Goal: Task Accomplishment & Management: Manage account settings

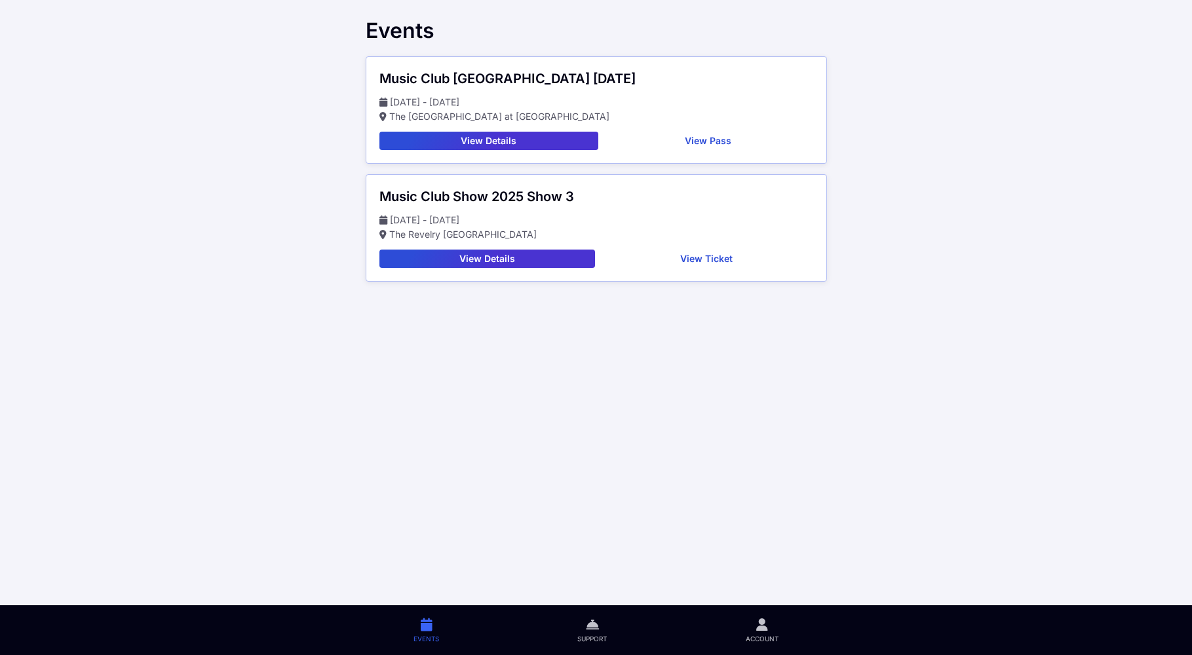
click at [510, 147] on button "View Details" at bounding box center [488, 141] width 219 height 18
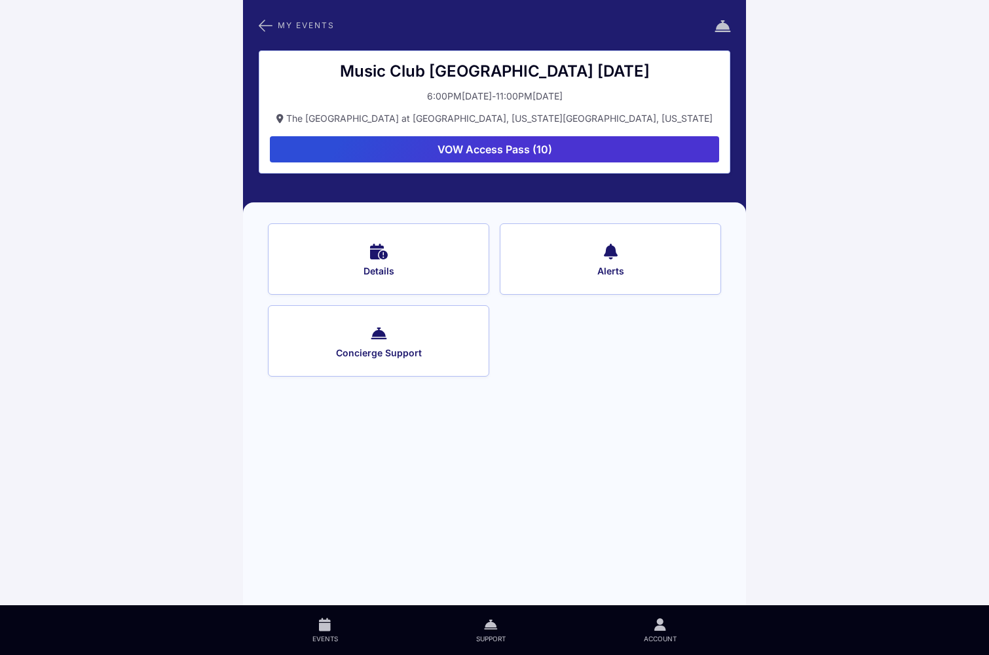
click at [632, 140] on button "VOW Access Pass (10)" at bounding box center [494, 149] width 449 height 26
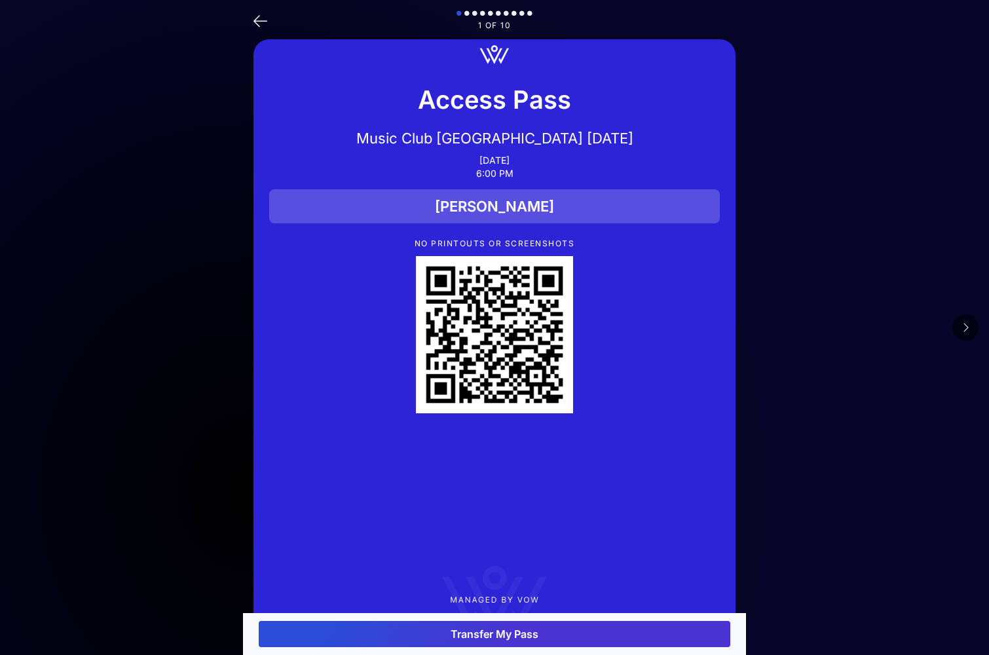
click at [592, 639] on button "Transfer My Pass" at bounding box center [495, 634] width 472 height 26
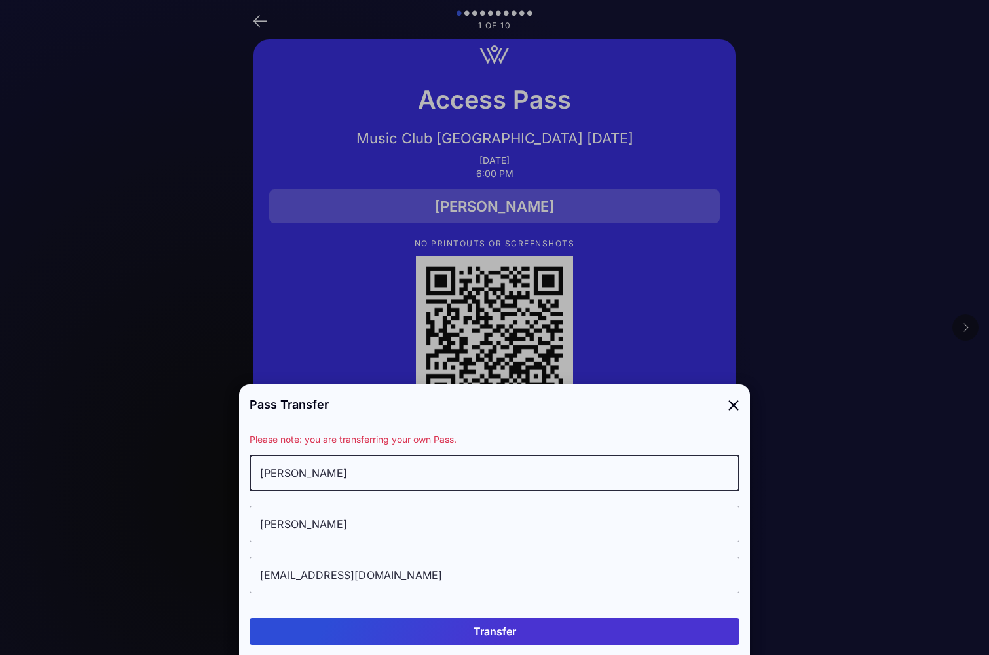
drag, startPoint x: 357, startPoint y: 476, endPoint x: 187, endPoint y: 437, distance: 174.7
click at [239, 437] on div "Pass Transfer Please note: you are transferring your own Pass. [PERSON_NAME] [E…" at bounding box center [494, 327] width 511 height 655
type input "[PERSON_NAME]"
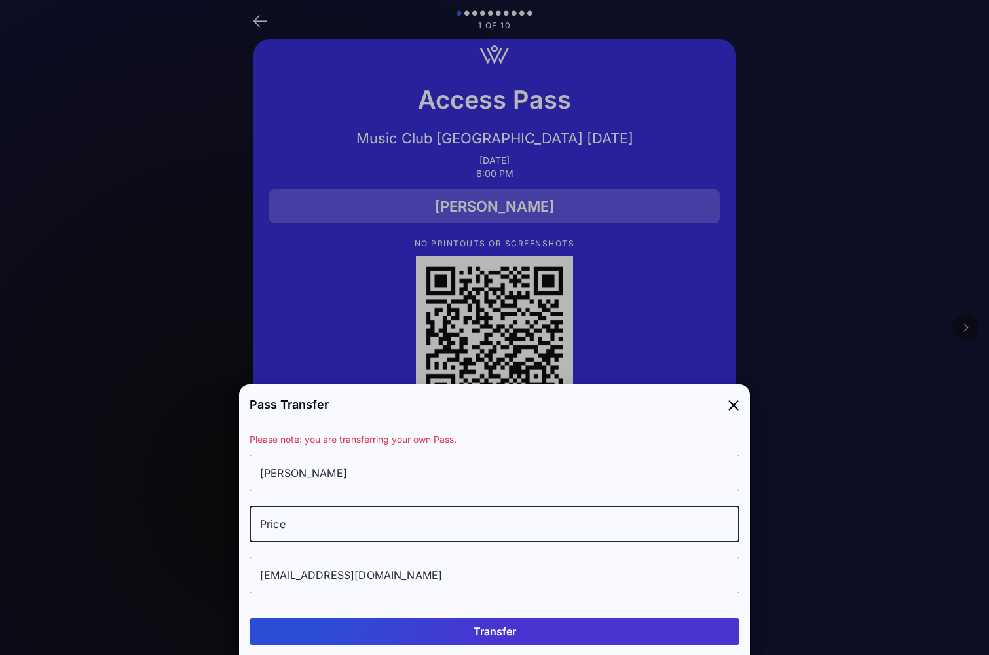
type input "Price"
click at [347, 575] on input "[EMAIL_ADDRESS][DOMAIN_NAME]" at bounding box center [495, 575] width 490 height 37
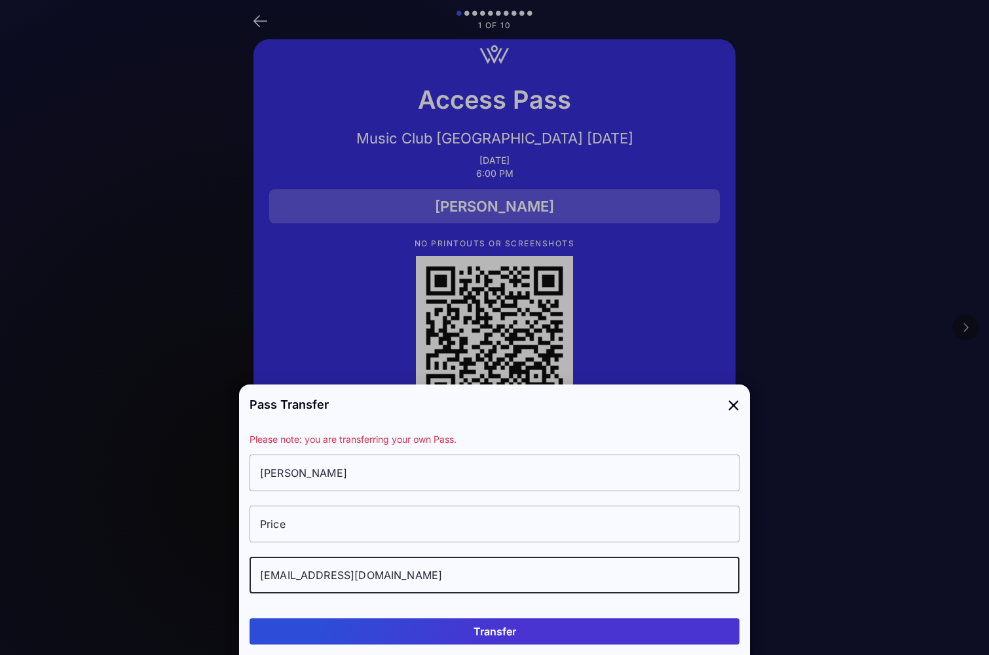
click at [347, 575] on input "[EMAIL_ADDRESS][DOMAIN_NAME]" at bounding box center [495, 575] width 490 height 37
paste input "[EMAIL_ADDRESS][DOMAIN_NAME]"
type input "[EMAIL_ADDRESS][DOMAIN_NAME]"
click at [490, 626] on button "Transfer" at bounding box center [495, 631] width 490 height 26
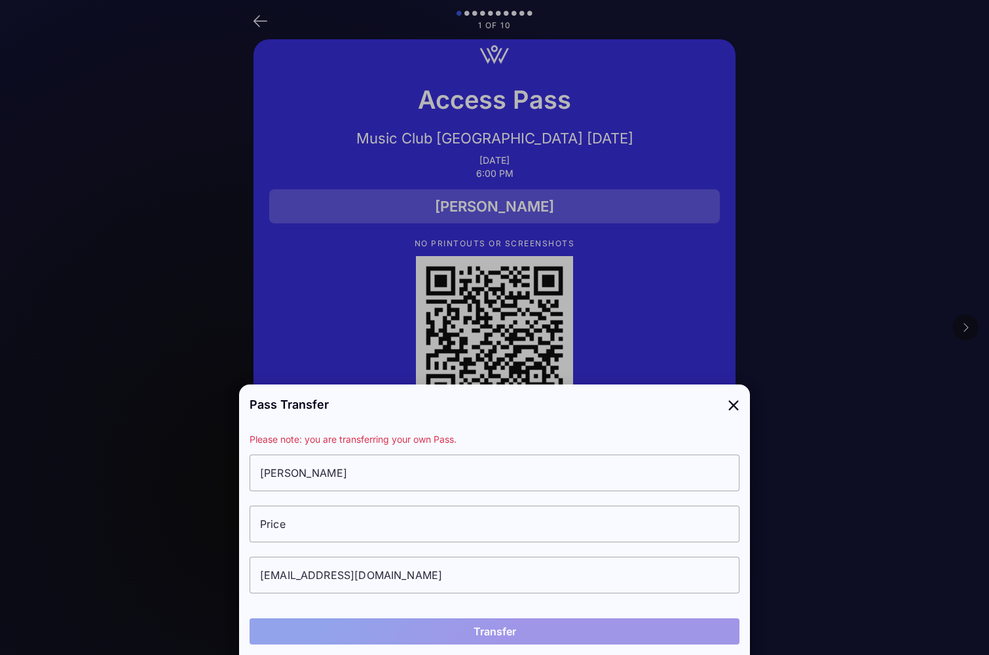
type input "[PERSON_NAME]"
type input "Price"
type input "[EMAIL_ADDRESS][DOMAIN_NAME]"
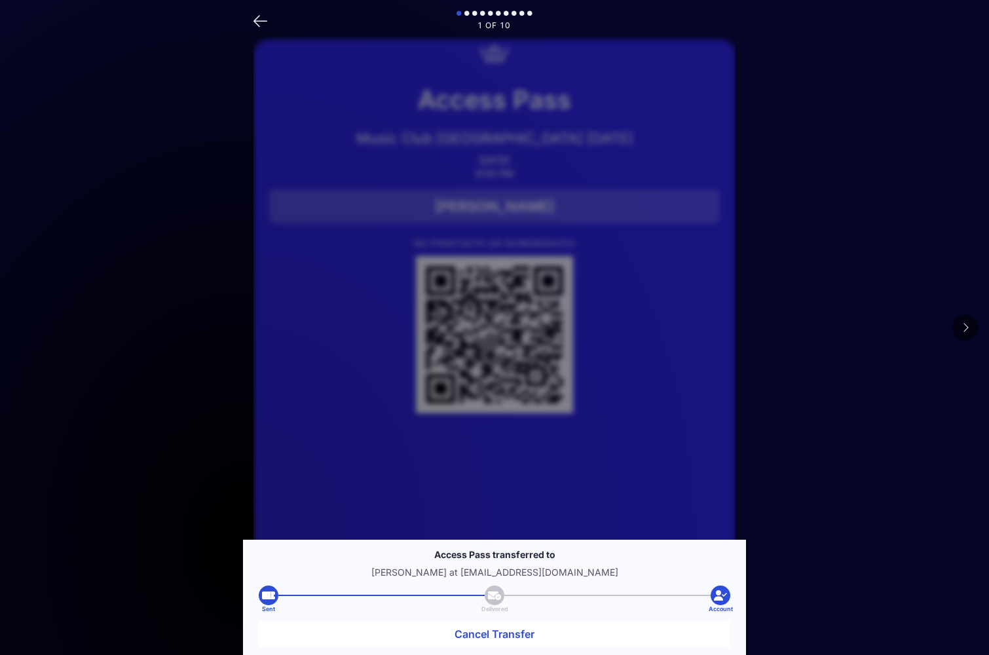
click at [960, 326] on button at bounding box center [966, 327] width 26 height 26
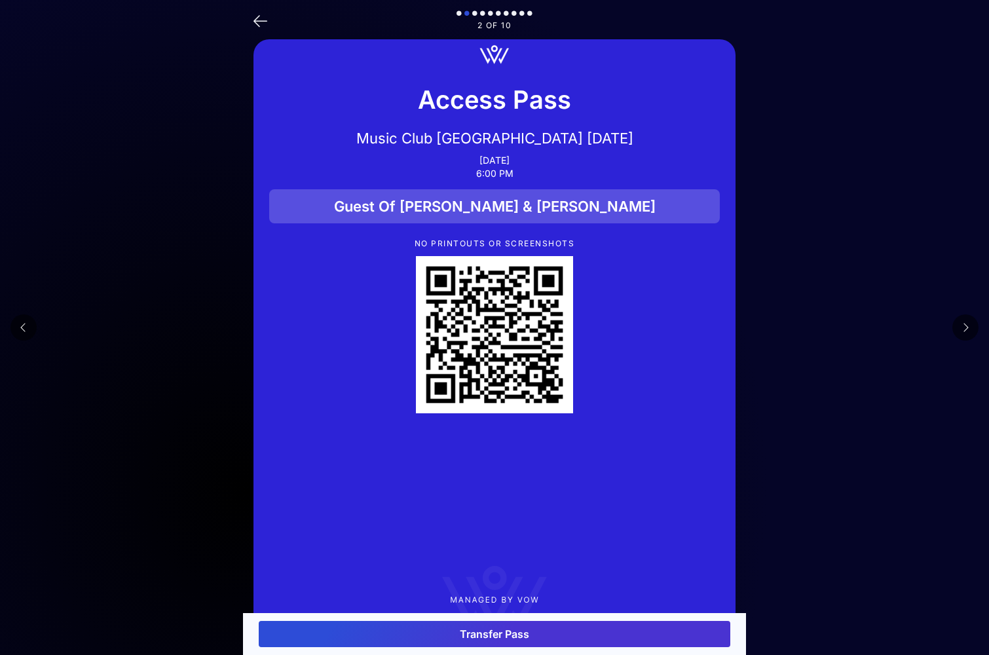
scroll to position [37, 0]
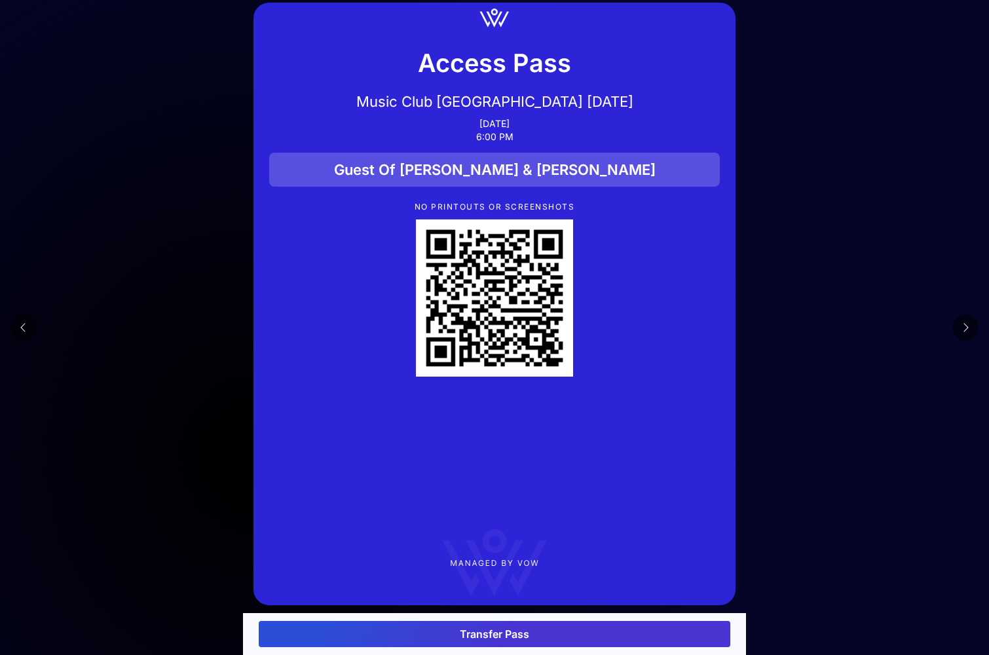
click at [503, 626] on button "Transfer Pass" at bounding box center [495, 634] width 472 height 26
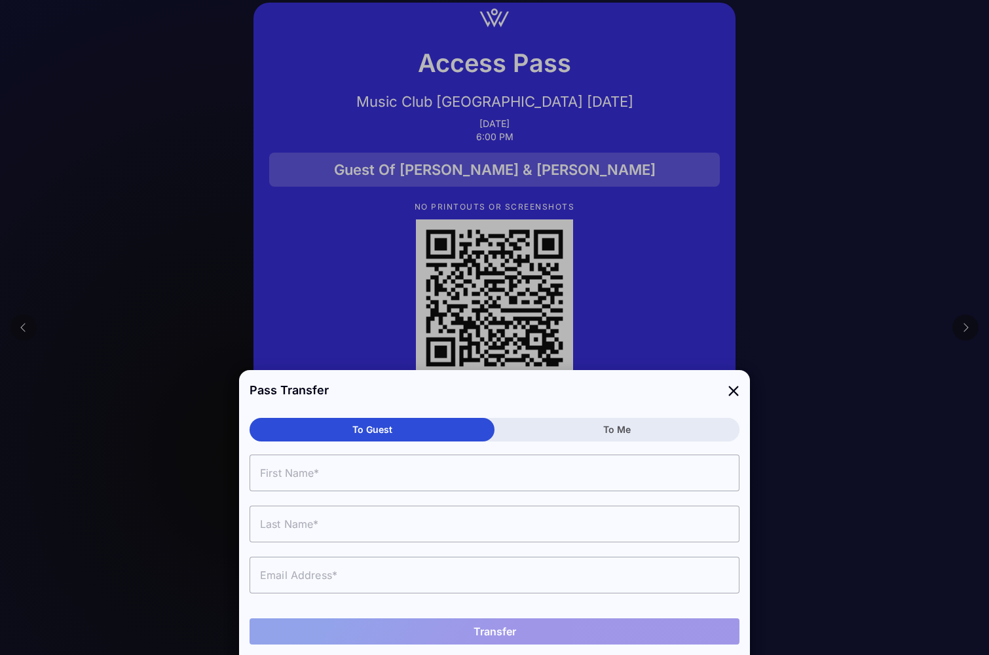
scroll to position [0, 0]
click at [282, 576] on input "text" at bounding box center [495, 575] width 490 height 37
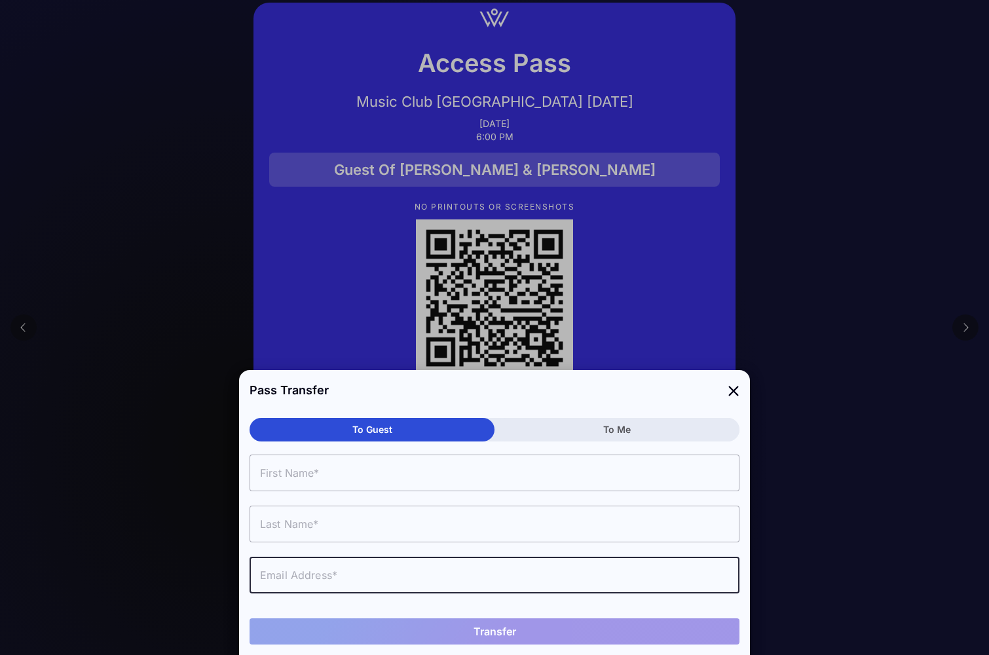
paste input "[EMAIL_ADDRESS][DOMAIN_NAME]"
type input "[EMAIL_ADDRESS][DOMAIN_NAME]"
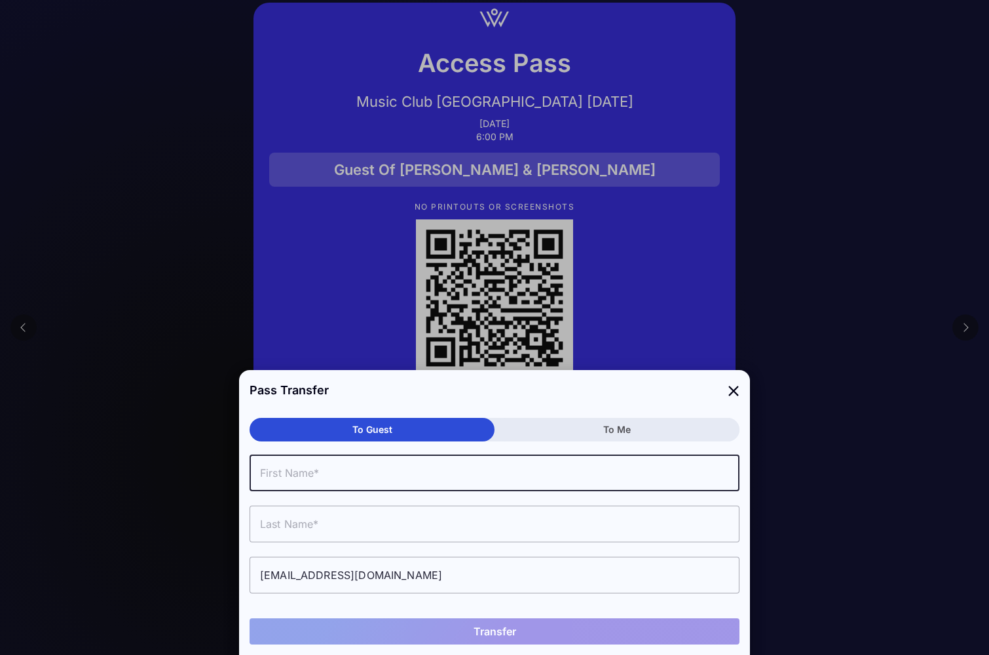
click at [271, 480] on input "text" at bounding box center [495, 473] width 490 height 37
type input "[PERSON_NAME]"
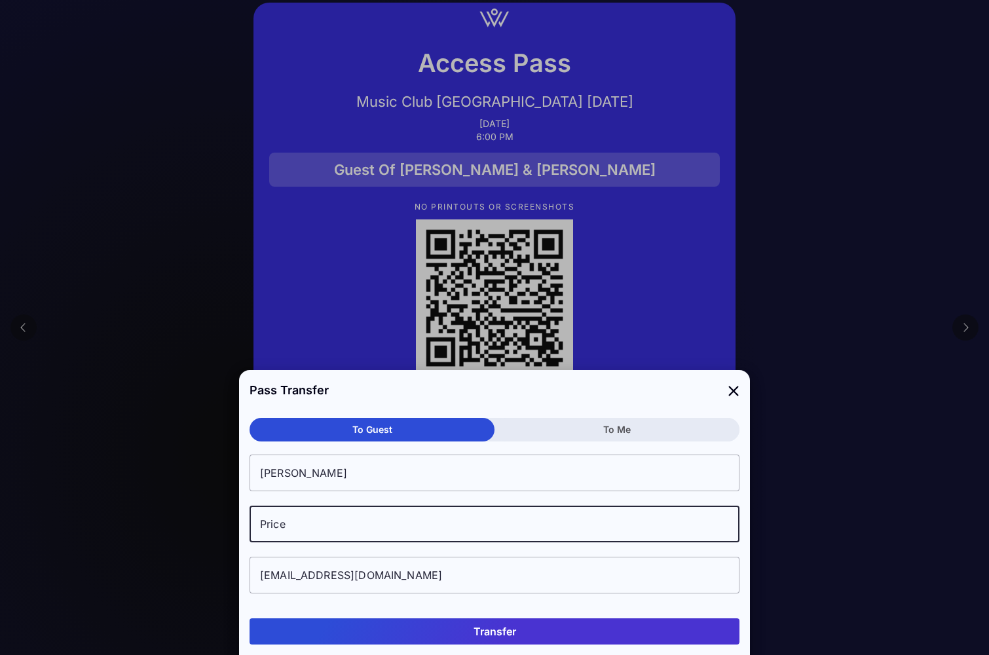
click at [558, 631] on button "Transfer" at bounding box center [495, 631] width 490 height 26
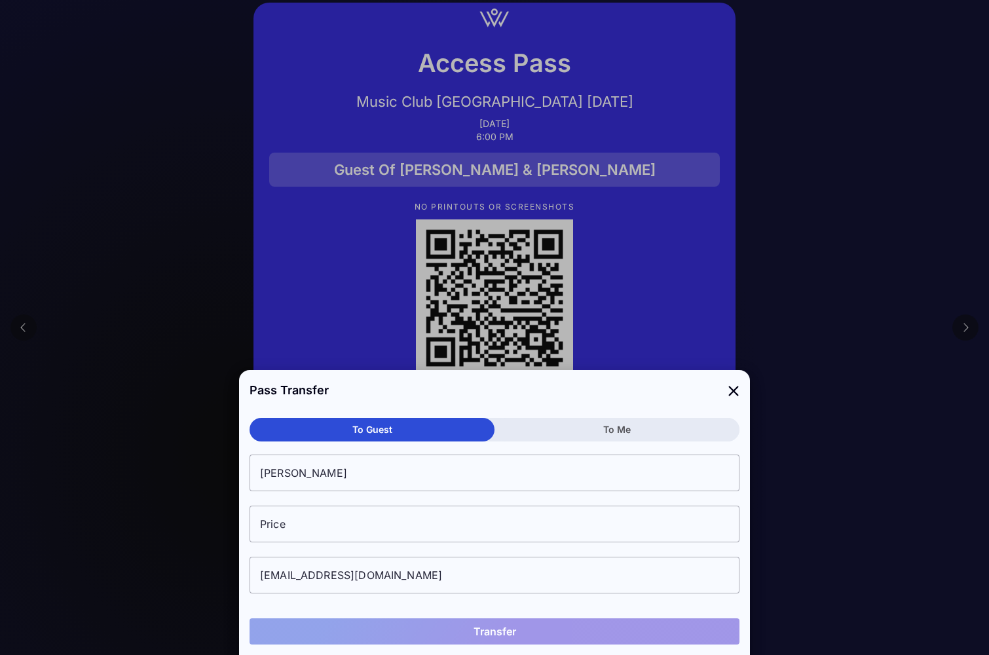
type input "Price"
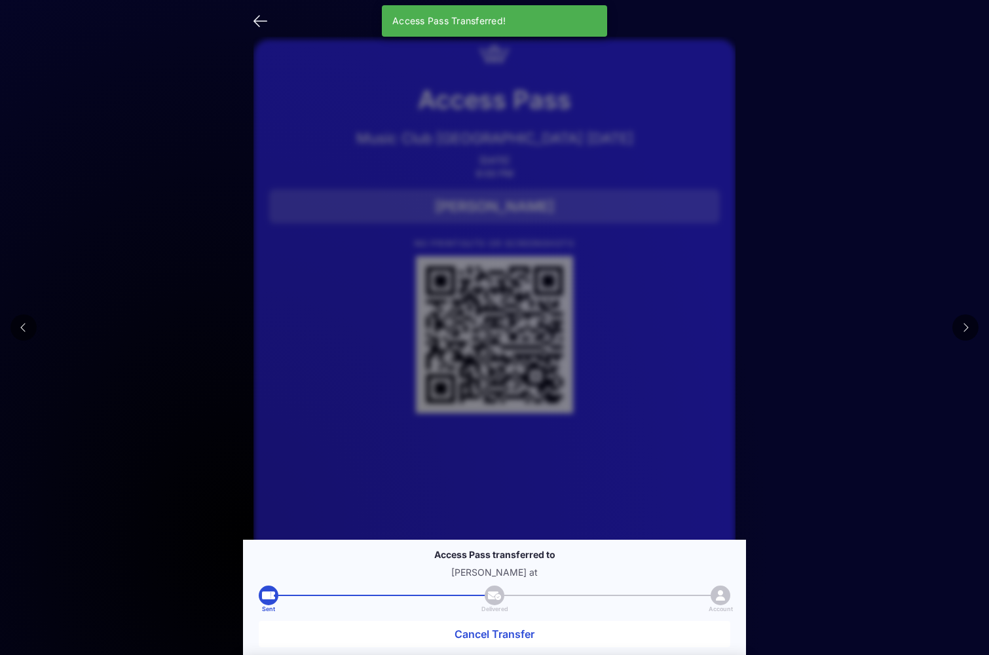
scroll to position [37, 0]
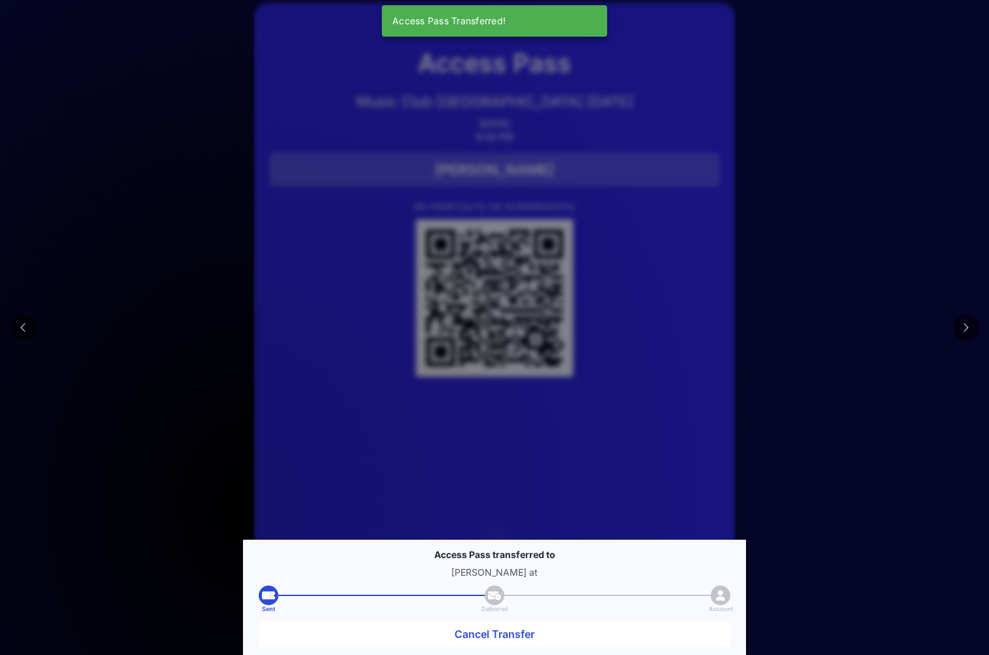
click at [964, 337] on button at bounding box center [966, 327] width 26 height 26
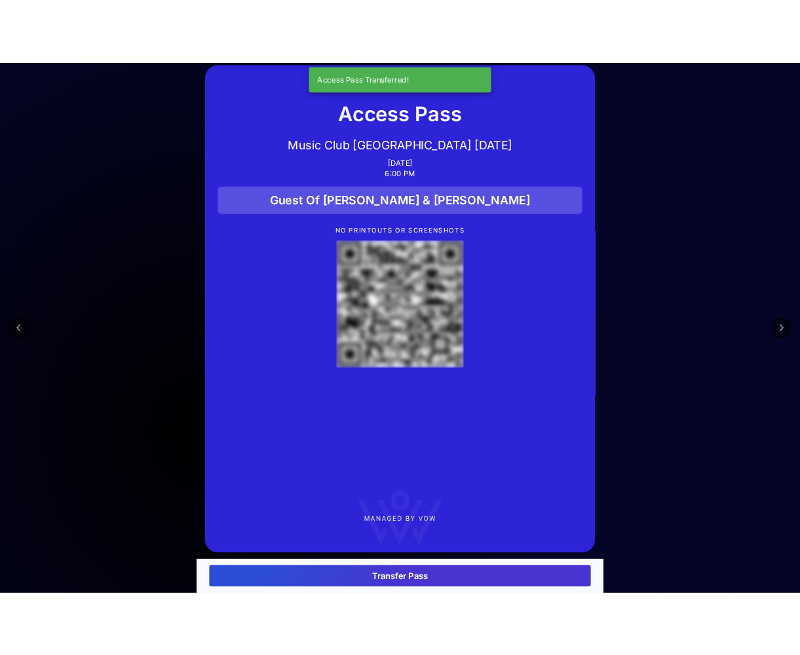
scroll to position [0, 0]
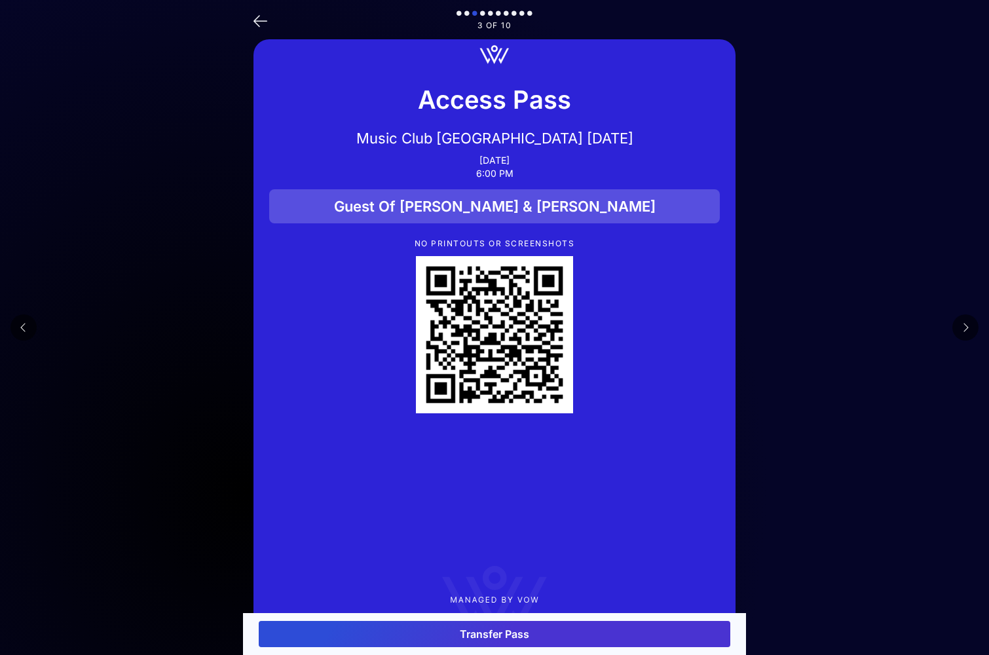
click at [459, 644] on button "Transfer Pass" at bounding box center [495, 634] width 472 height 26
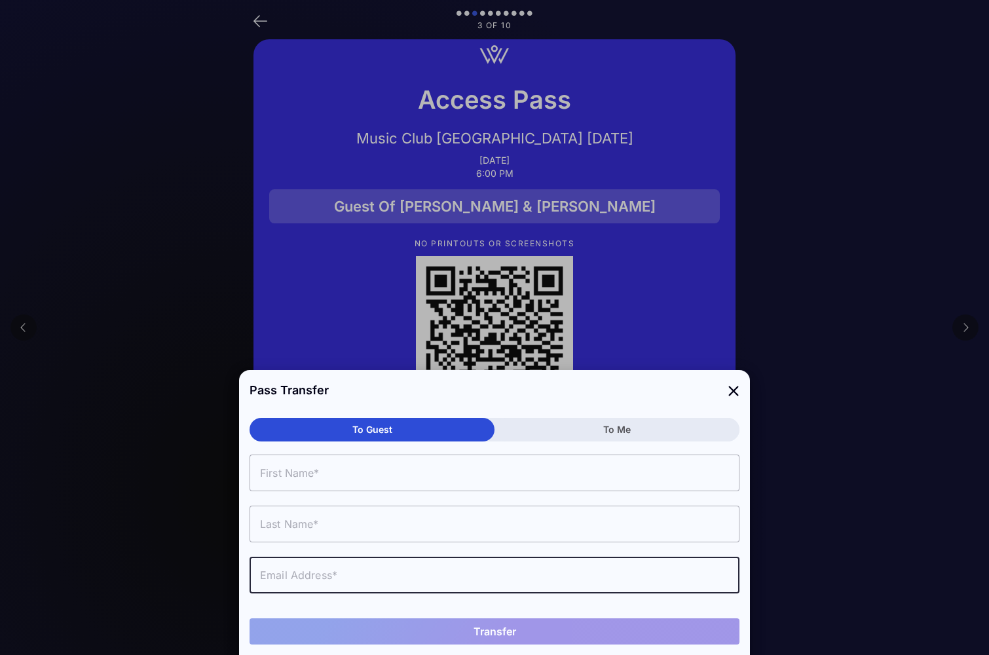
click at [330, 569] on input "text" at bounding box center [495, 575] width 490 height 37
paste input "[EMAIL_ADDRESS][DOMAIN_NAME]"
type input "[EMAIL_ADDRESS][DOMAIN_NAME]"
click at [296, 486] on input "text" at bounding box center [495, 473] width 490 height 37
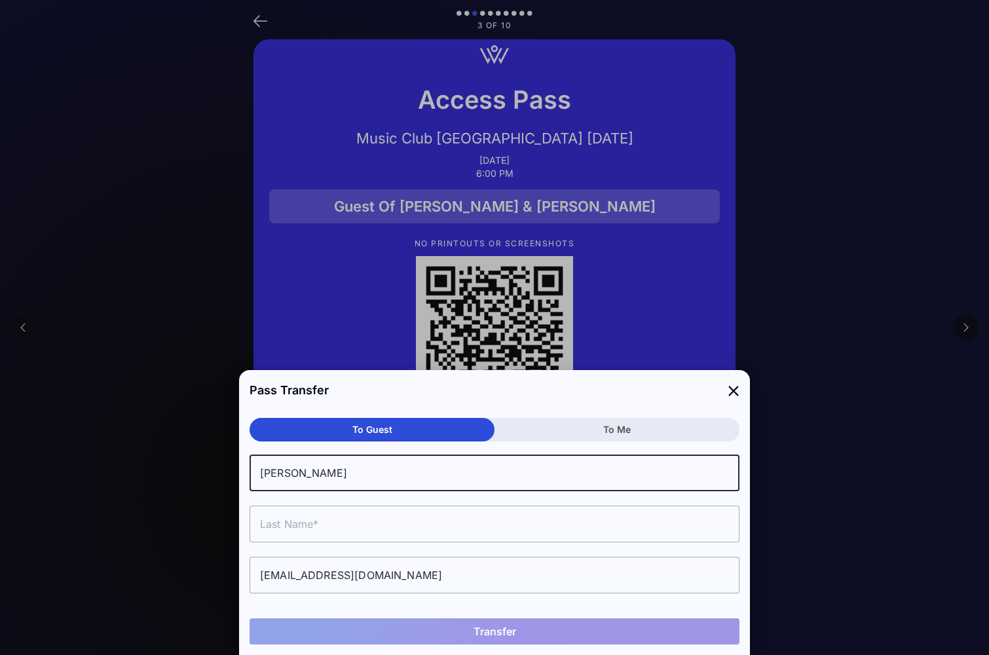
type input "[PERSON_NAME]"
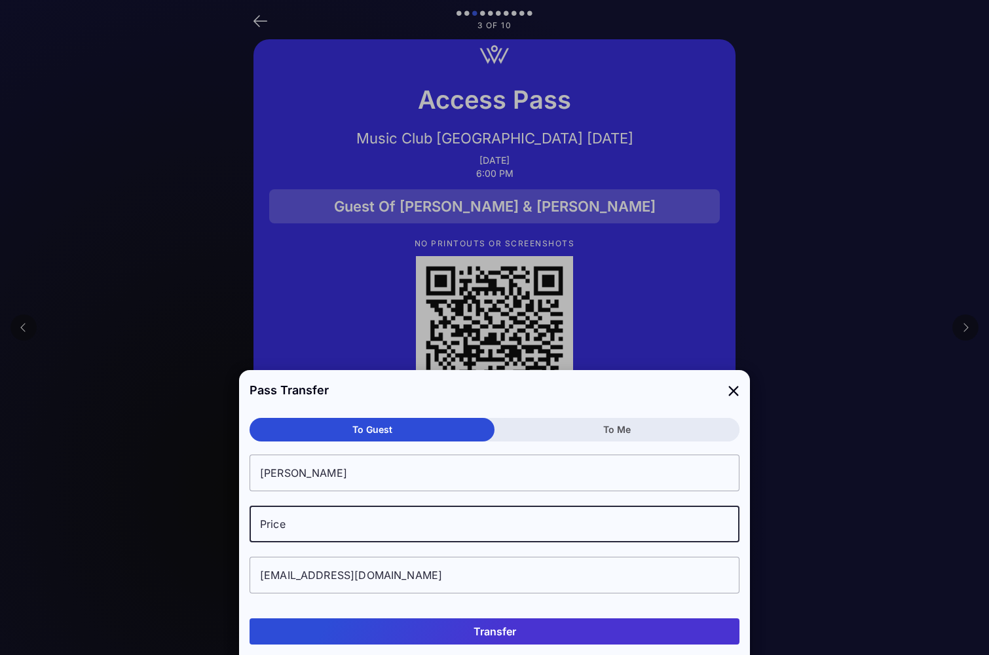
click at [513, 632] on button "Transfer" at bounding box center [495, 631] width 490 height 26
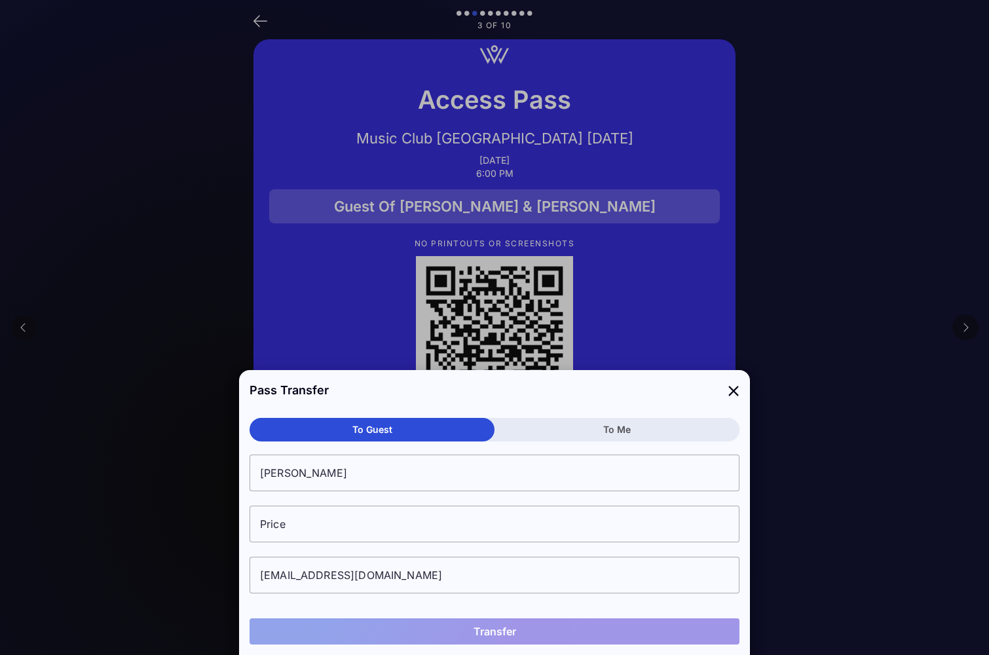
type input "Price"
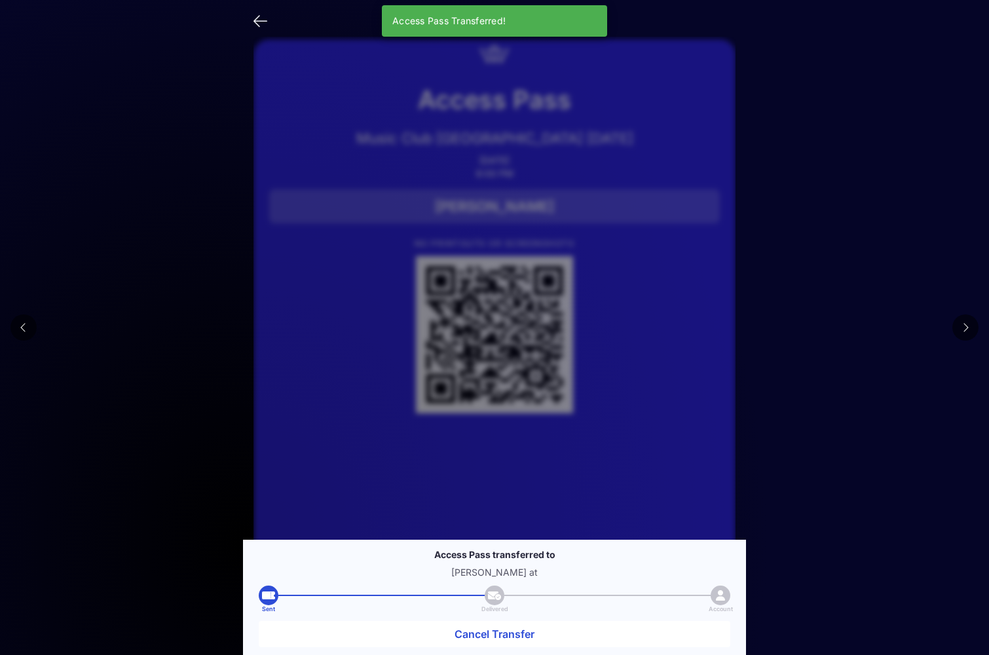
click at [973, 330] on button at bounding box center [966, 327] width 26 height 26
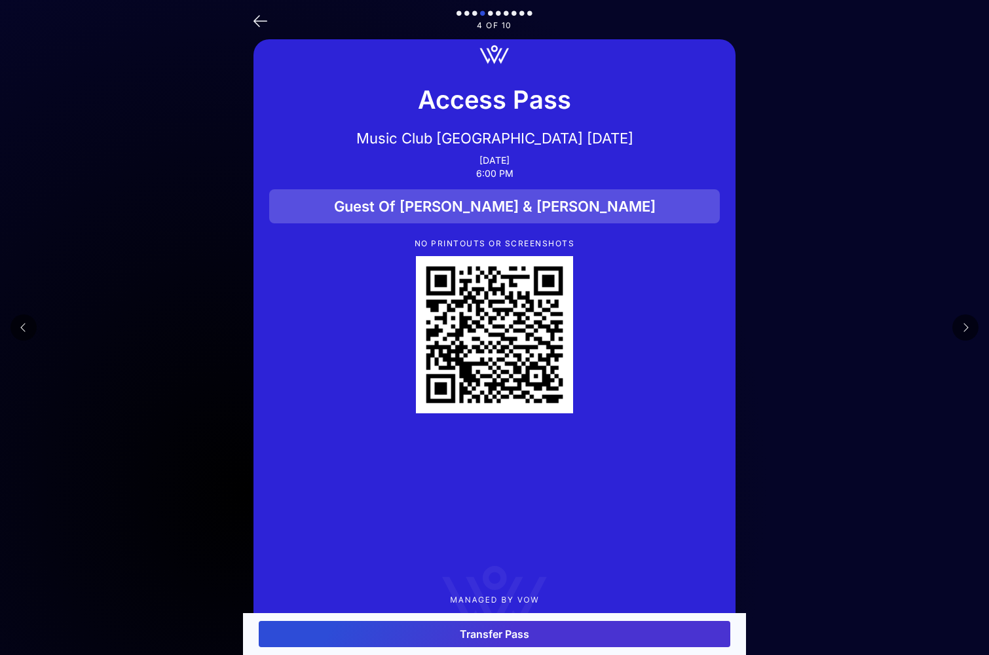
click at [562, 631] on button "Transfer Pass" at bounding box center [495, 634] width 472 height 26
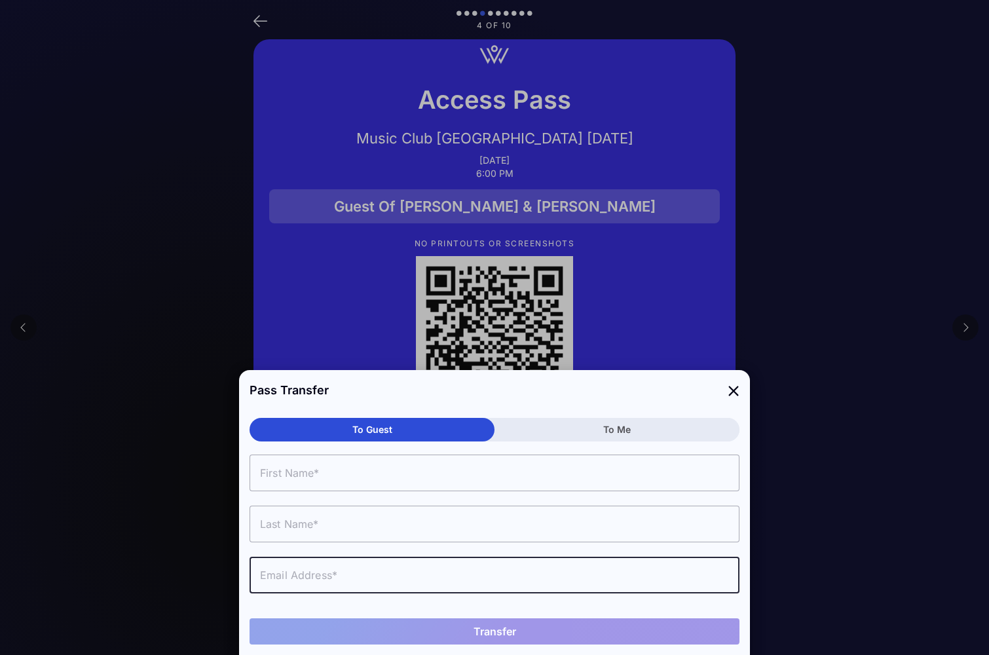
click at [307, 579] on input "text" at bounding box center [495, 575] width 490 height 37
paste input "[EMAIL_ADDRESS][DOMAIN_NAME]"
type input "[EMAIL_ADDRESS][DOMAIN_NAME]"
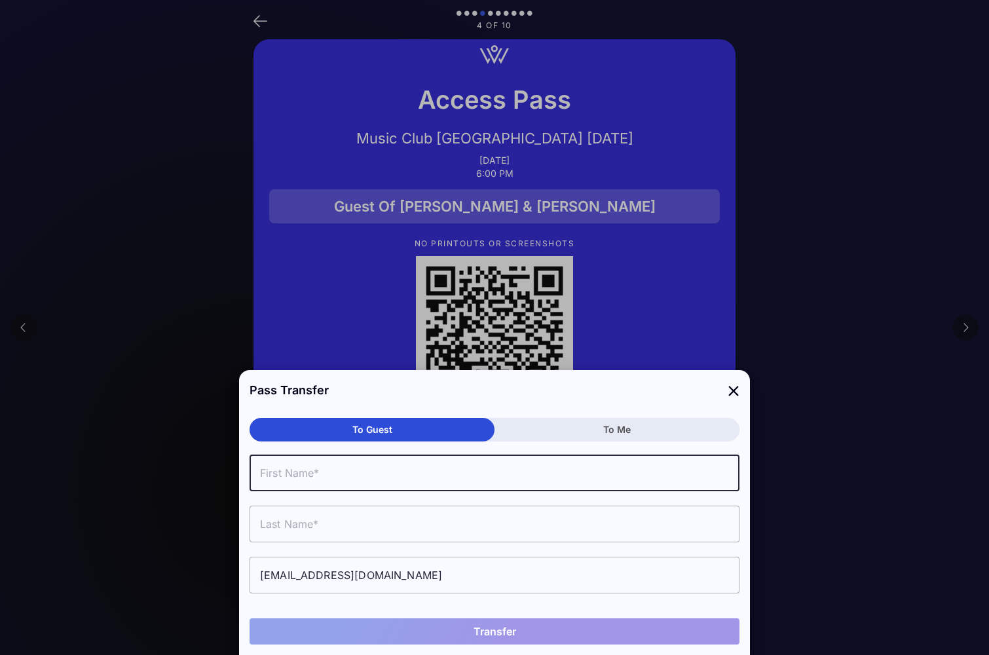
click at [265, 479] on input "text" at bounding box center [495, 473] width 490 height 37
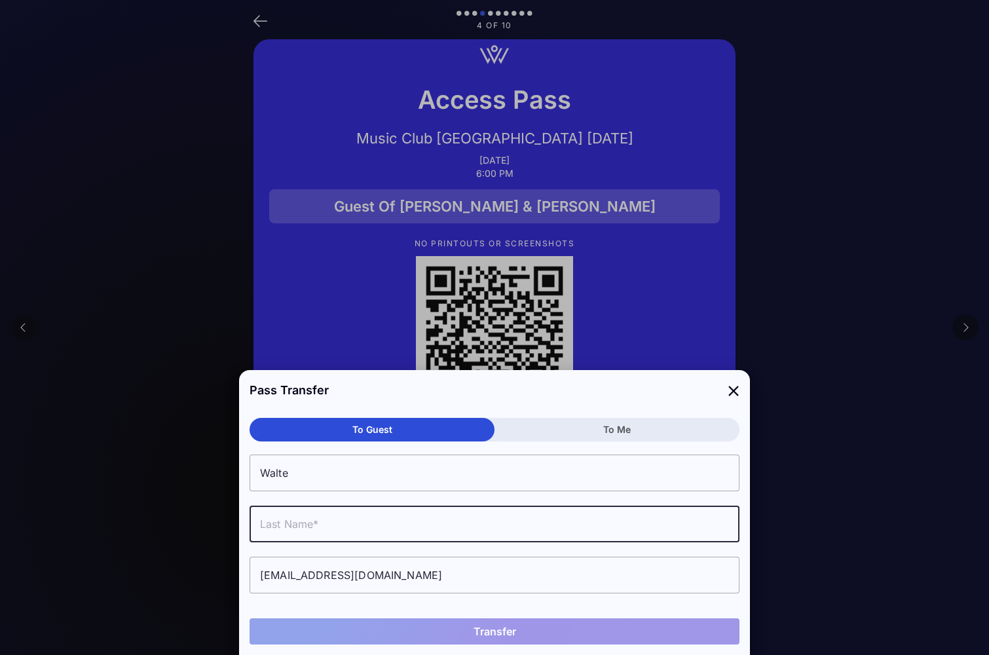
click at [319, 477] on input "Walte" at bounding box center [495, 473] width 490 height 37
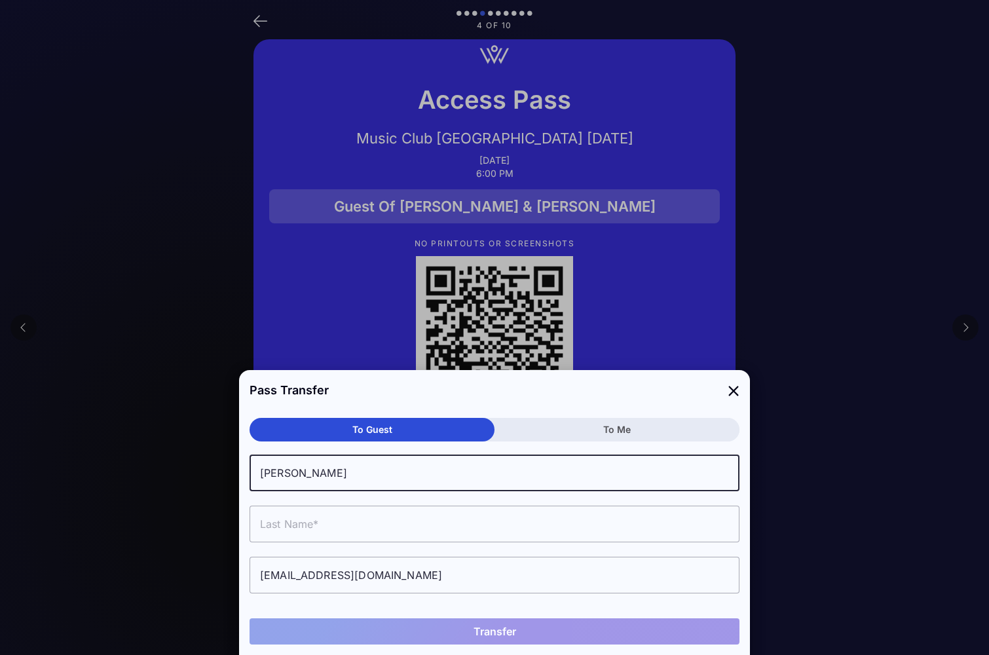
type input "[PERSON_NAME]"
click at [294, 523] on input "text" at bounding box center [495, 524] width 490 height 37
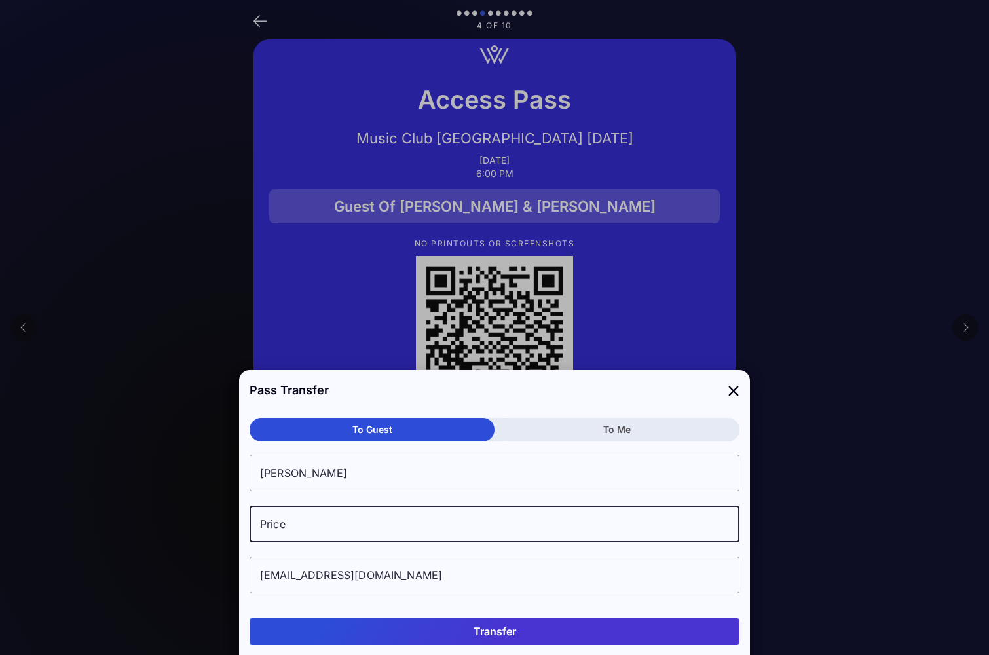
click at [476, 623] on button "Transfer" at bounding box center [495, 631] width 490 height 26
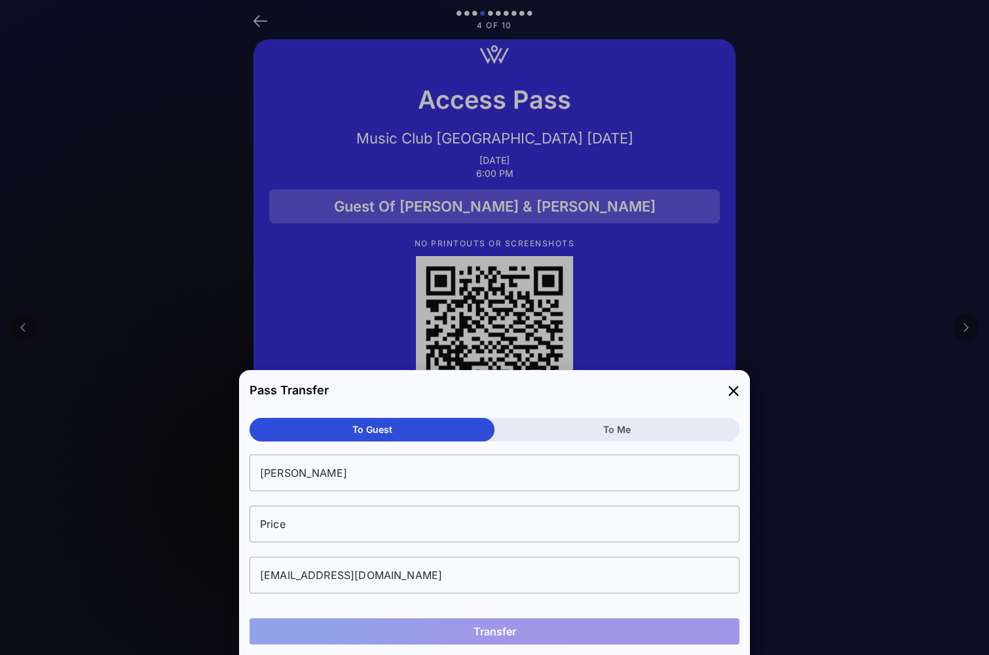
type input "Price"
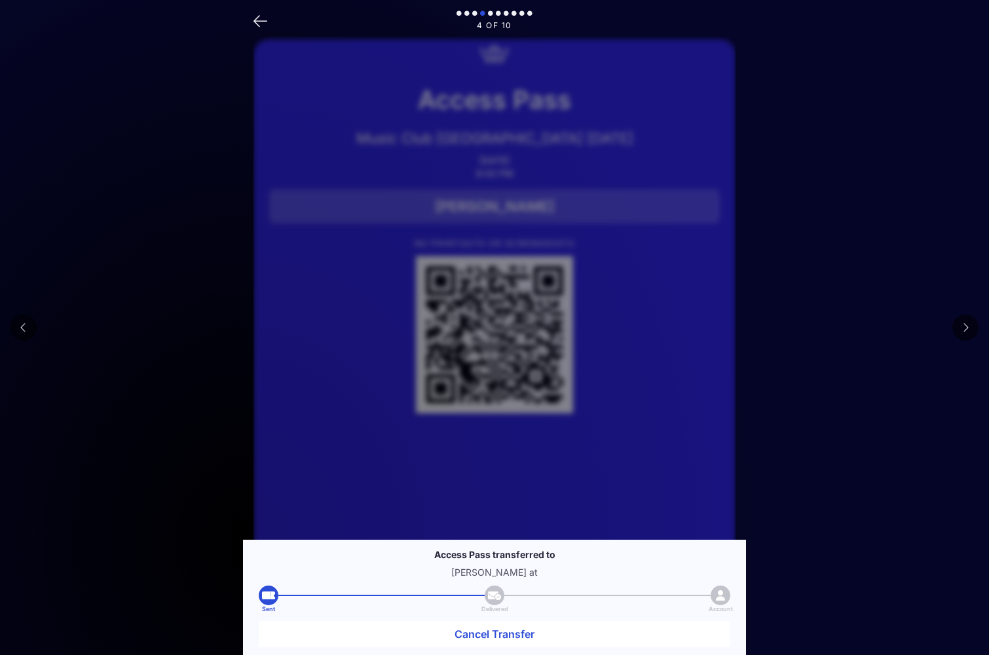
drag, startPoint x: 891, startPoint y: 399, endPoint x: 888, endPoint y: 406, distance: 7.1
click at [891, 399] on main "4 of 10 Access Pass Music Club [GEOGRAPHIC_DATA] [DATE] [DATE] 6:00 PM [PERSON_…" at bounding box center [494, 382] width 989 height 765
click at [959, 318] on button at bounding box center [966, 327] width 26 height 26
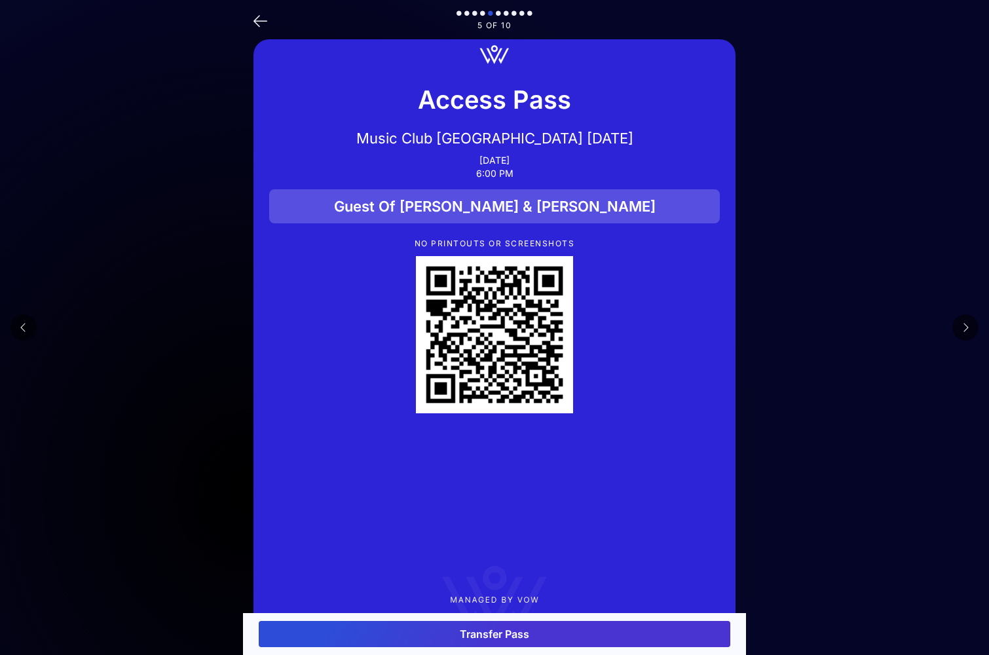
click at [518, 634] on button "Transfer Pass" at bounding box center [495, 634] width 472 height 26
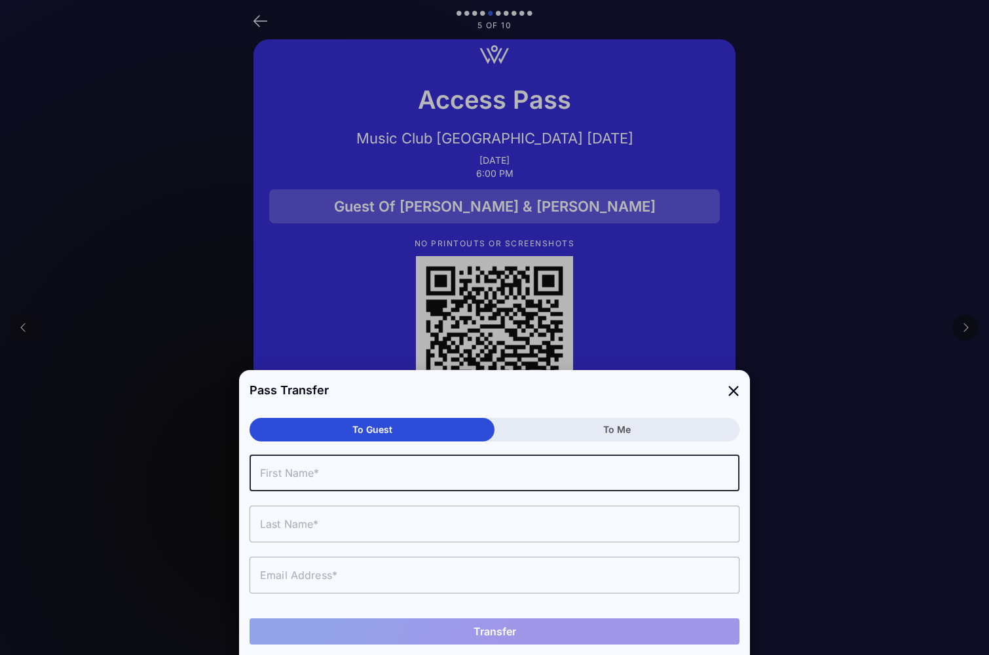
click at [654, 479] on input "text" at bounding box center [495, 473] width 490 height 37
click at [469, 578] on input "text" at bounding box center [495, 575] width 490 height 37
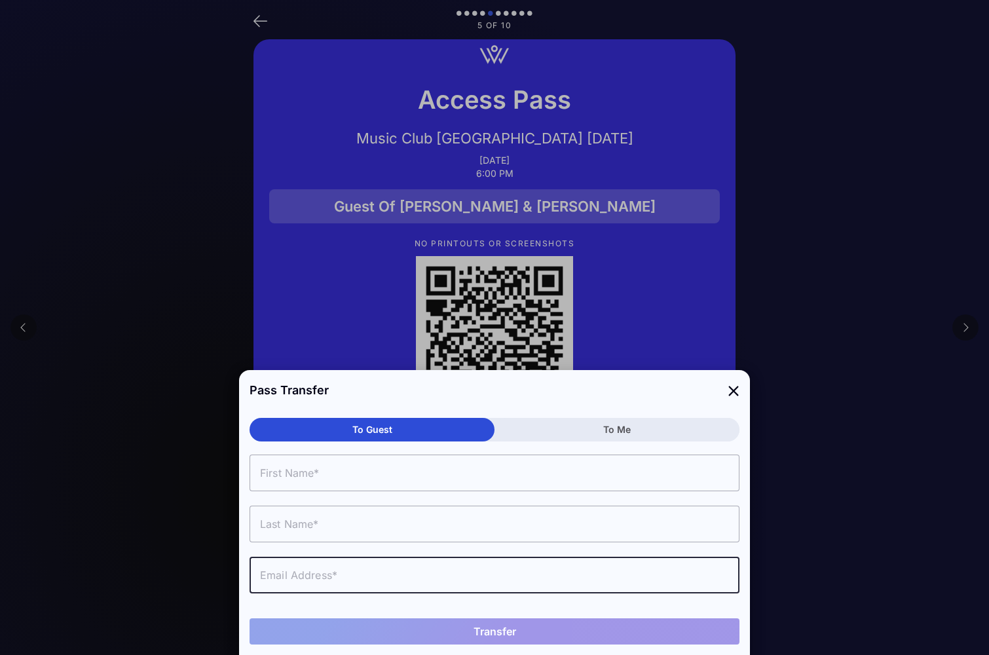
paste input "[EMAIL_ADDRESS][DOMAIN_NAME]"
type input "[EMAIL_ADDRESS][DOMAIN_NAME]"
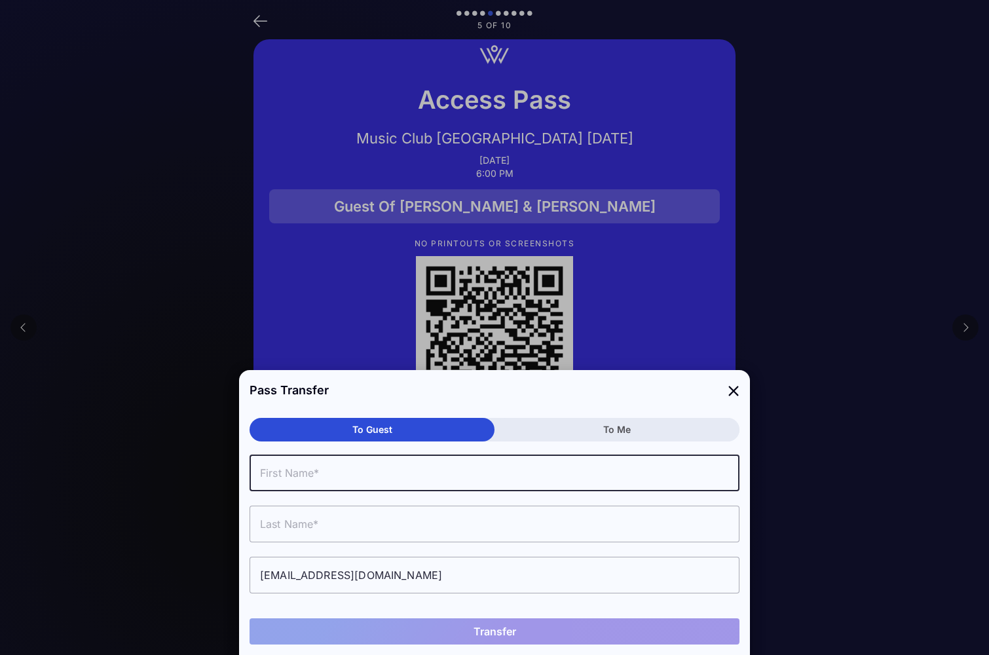
click at [307, 479] on input "text" at bounding box center [495, 473] width 490 height 37
type input "[PERSON_NAME]"
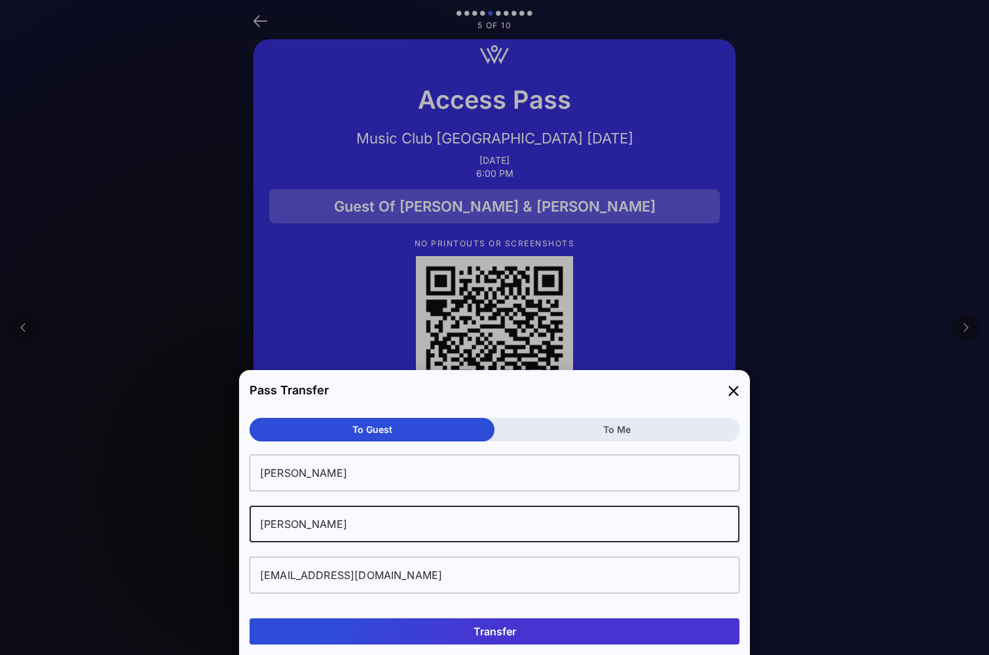
type input "[PERSON_NAME]"
click at [575, 631] on button "Transfer" at bounding box center [495, 631] width 490 height 26
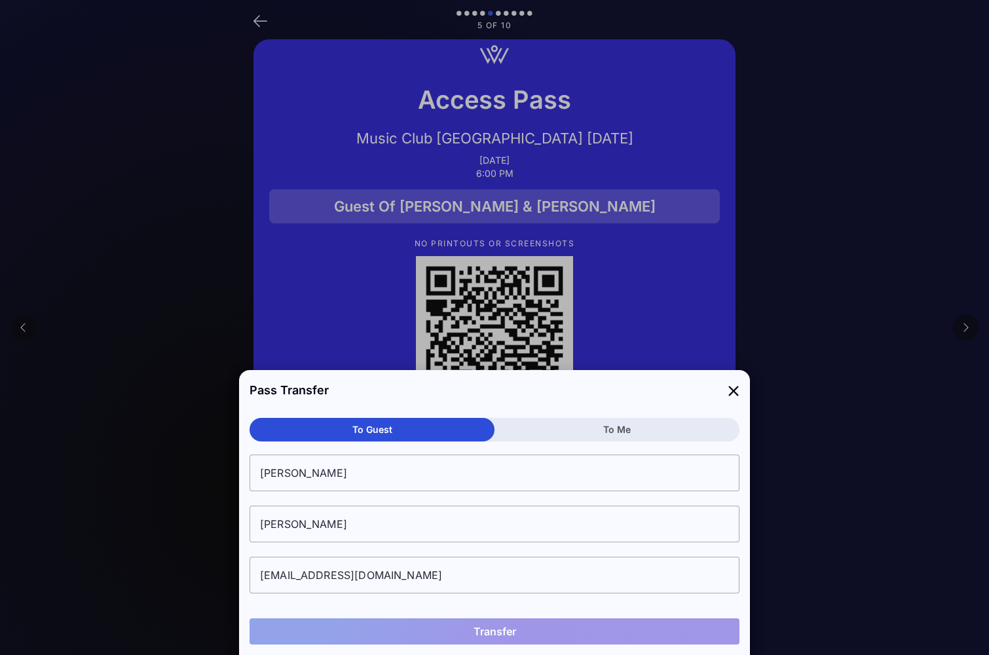
type input "[PERSON_NAME]"
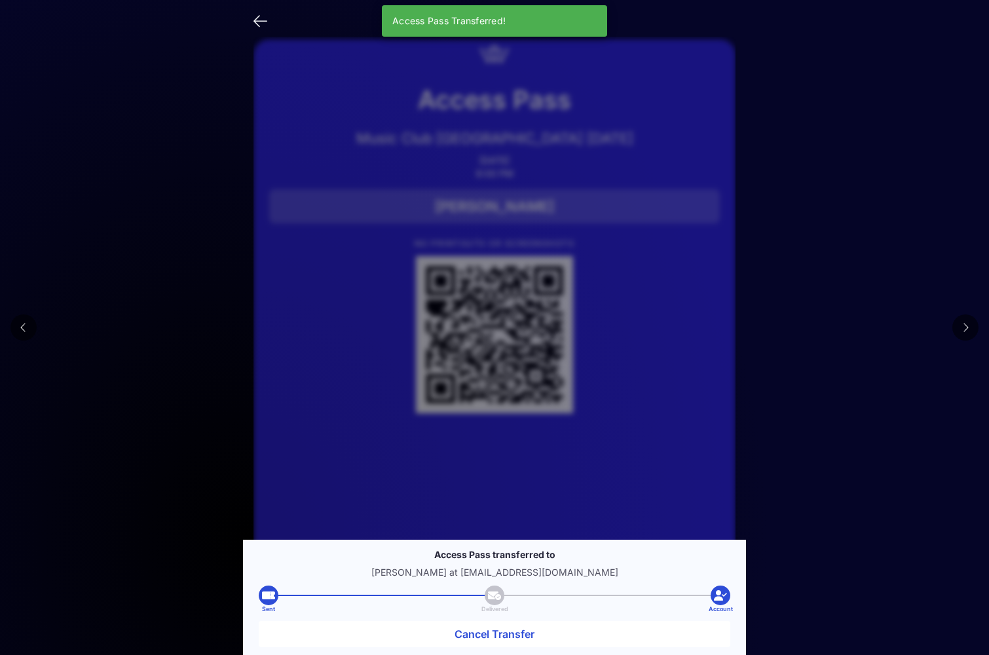
click at [970, 322] on button at bounding box center [966, 327] width 26 height 26
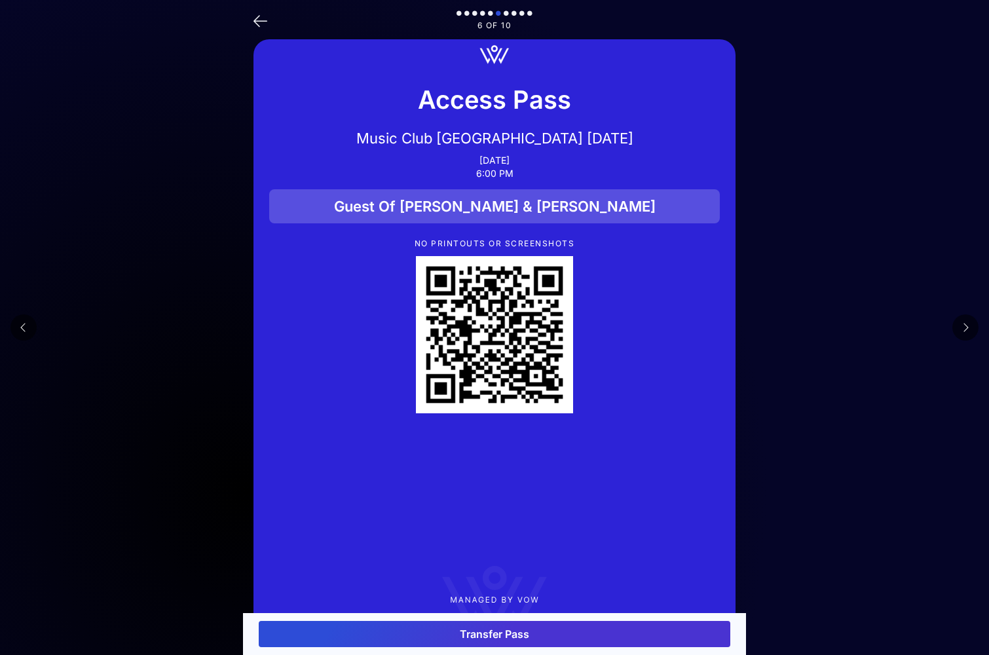
click at [513, 638] on button "Transfer Pass" at bounding box center [495, 634] width 472 height 26
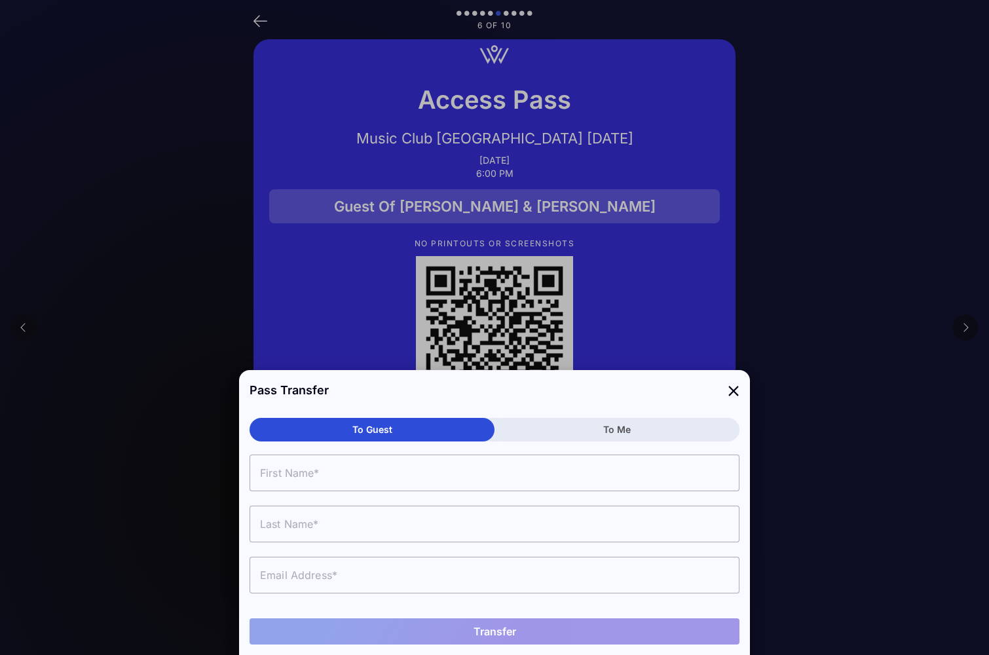
click at [324, 466] on input "text" at bounding box center [495, 473] width 490 height 37
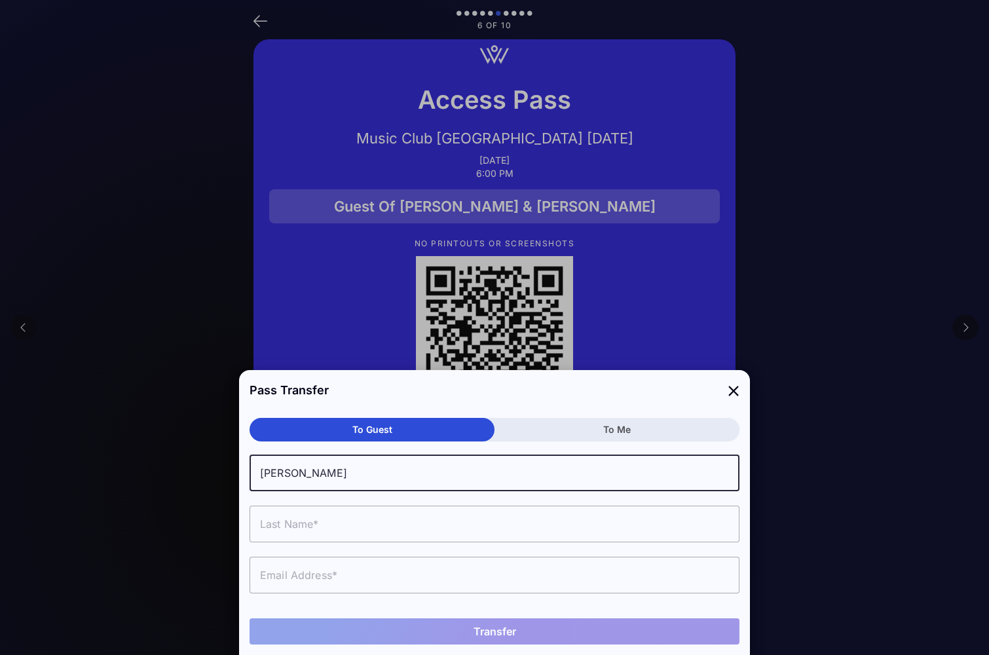
type input "[PERSON_NAME]"
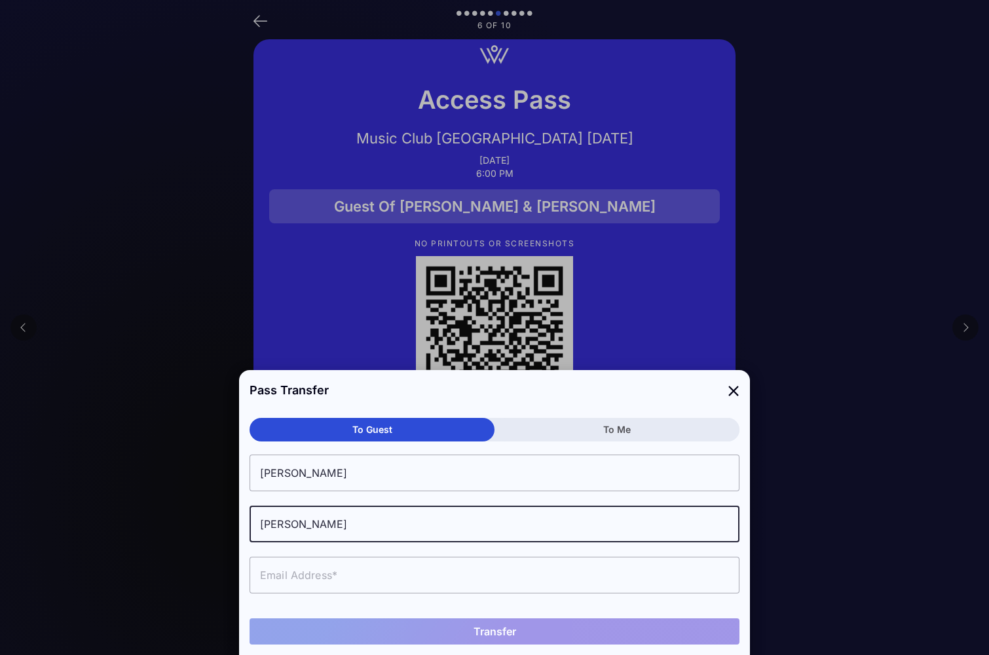
type input "[PERSON_NAME]"
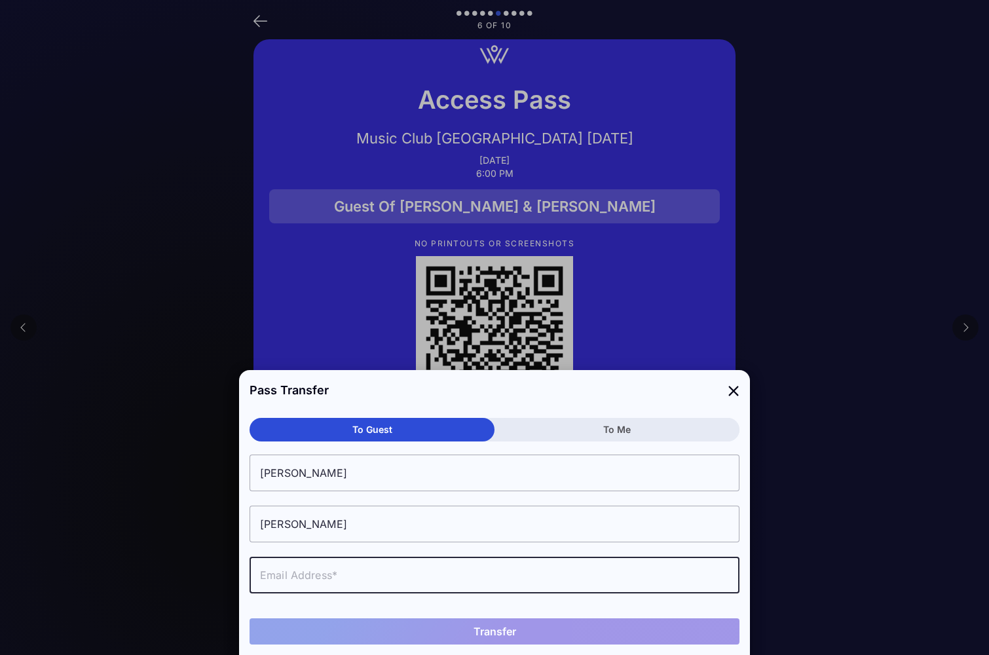
paste input "[EMAIL_ADDRESS][DOMAIN_NAME]"
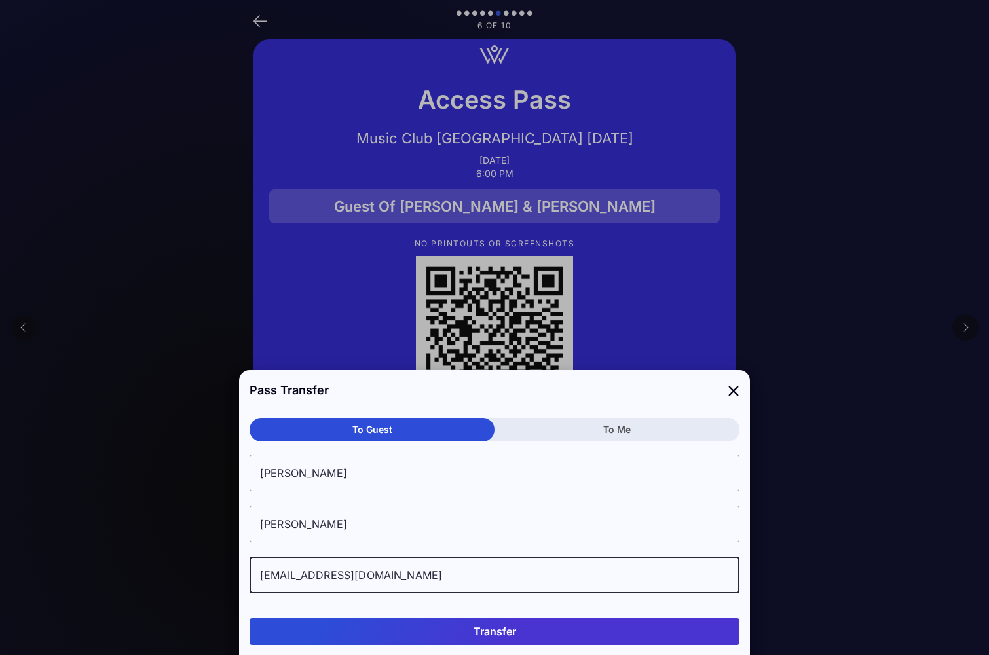
type input "[EMAIL_ADDRESS][DOMAIN_NAME]"
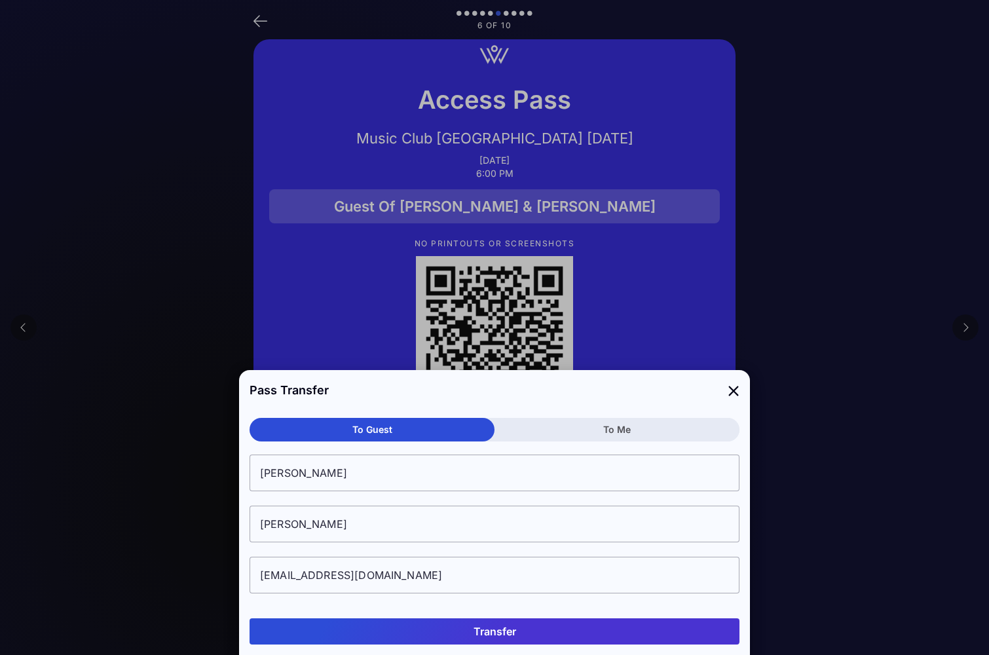
click at [518, 639] on button "Transfer" at bounding box center [495, 631] width 490 height 26
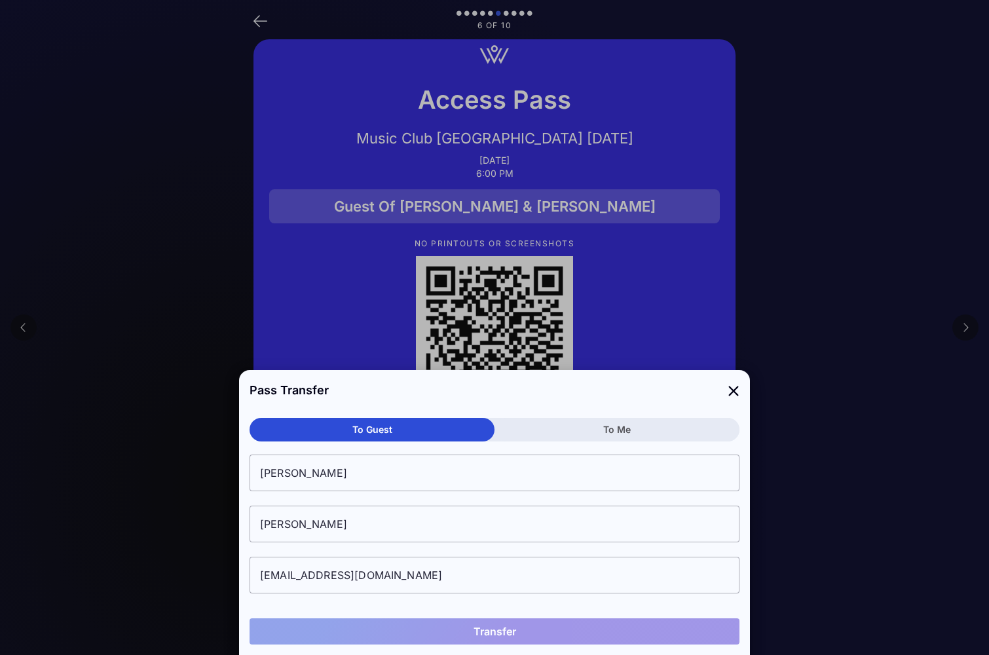
type input "[PERSON_NAME]"
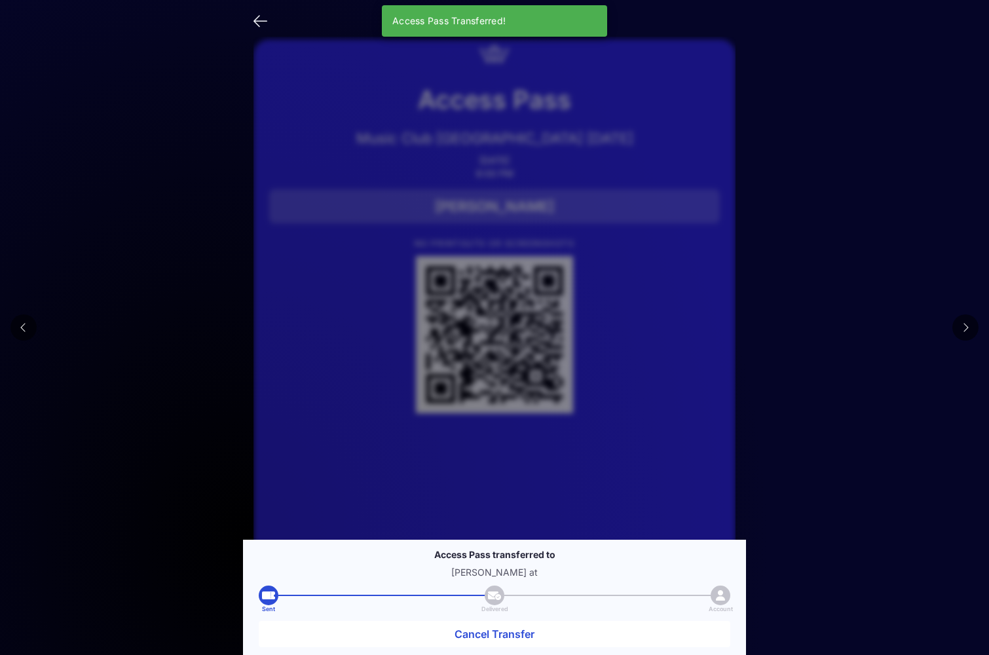
click at [966, 333] on button at bounding box center [966, 327] width 26 height 26
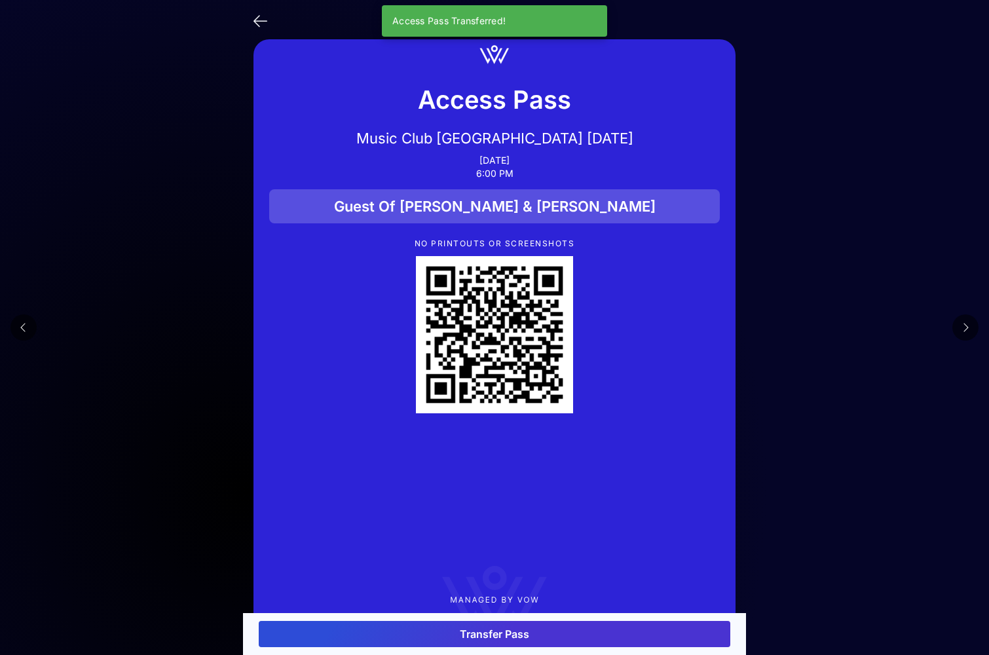
click at [509, 632] on button "Transfer Pass" at bounding box center [495, 634] width 472 height 26
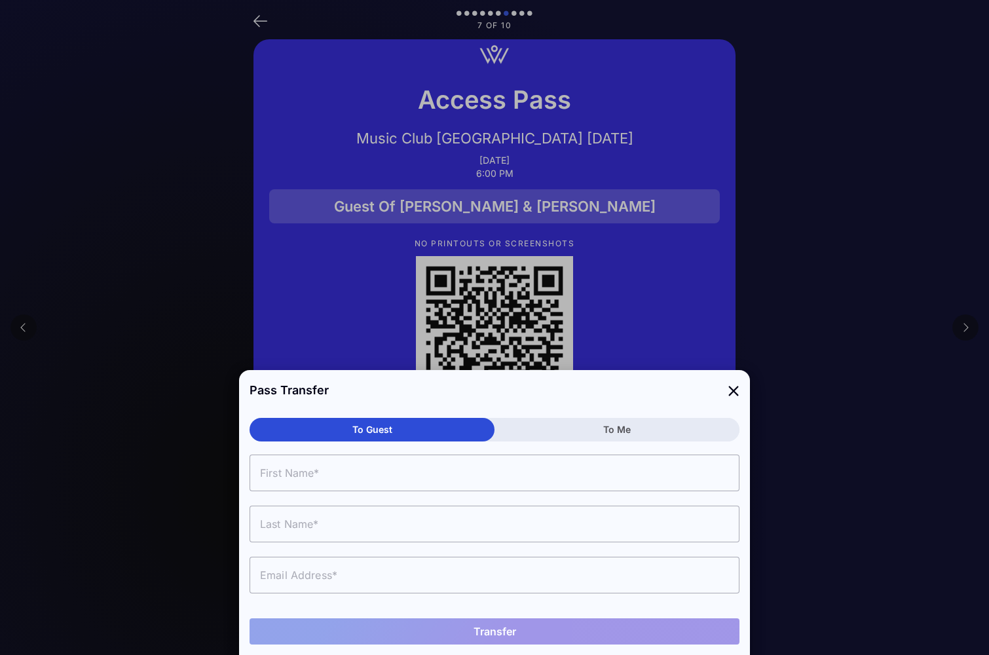
click at [299, 471] on input "text" at bounding box center [495, 473] width 490 height 37
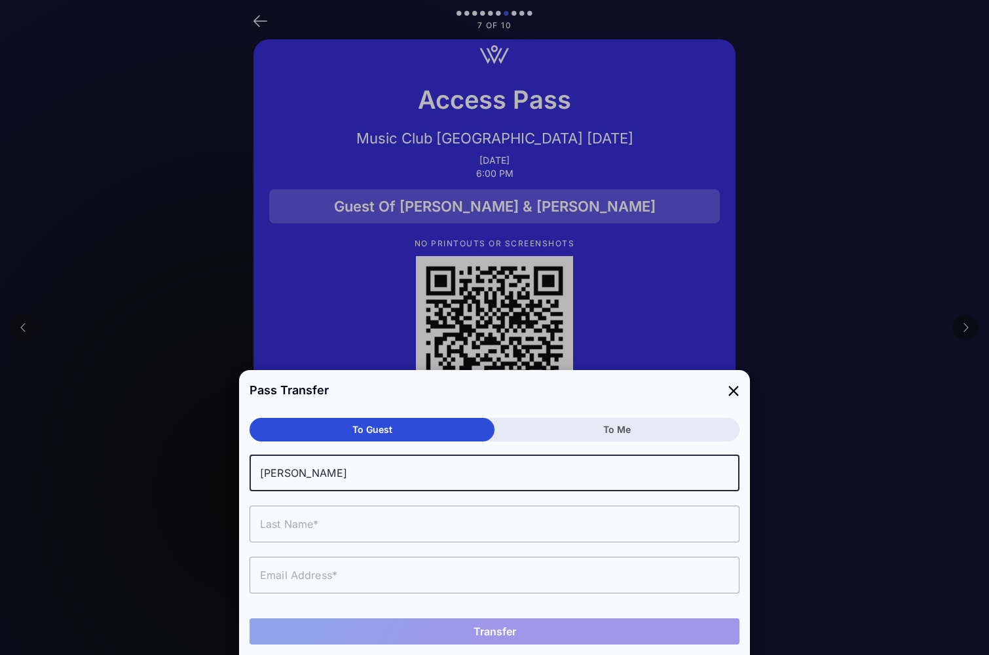
type input "[PERSON_NAME]"
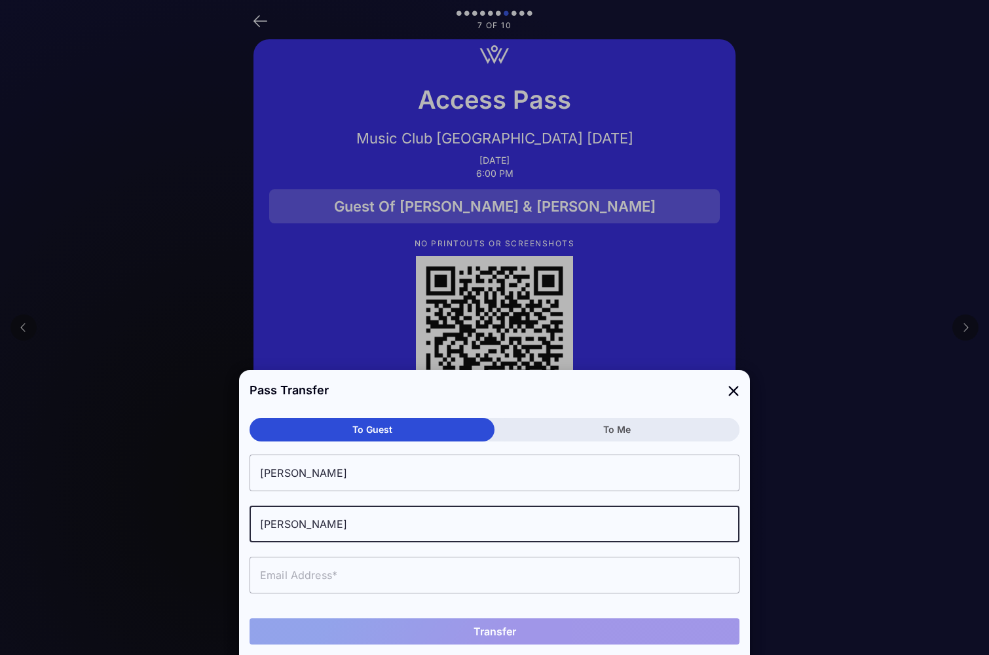
type input "[PERSON_NAME]"
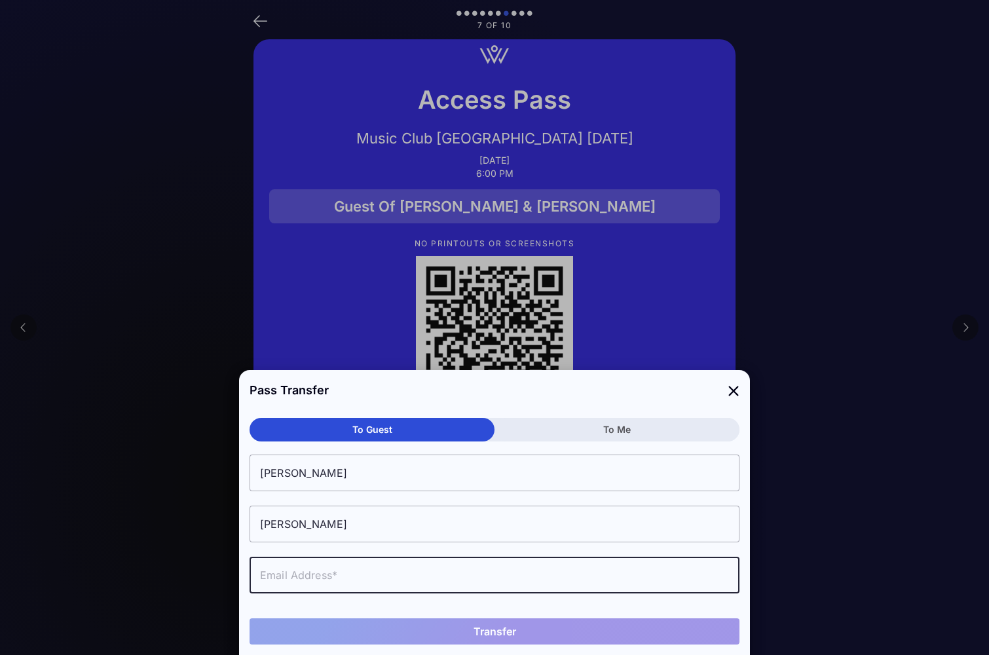
paste input "[EMAIL_ADDRESS][DOMAIN_NAME]"
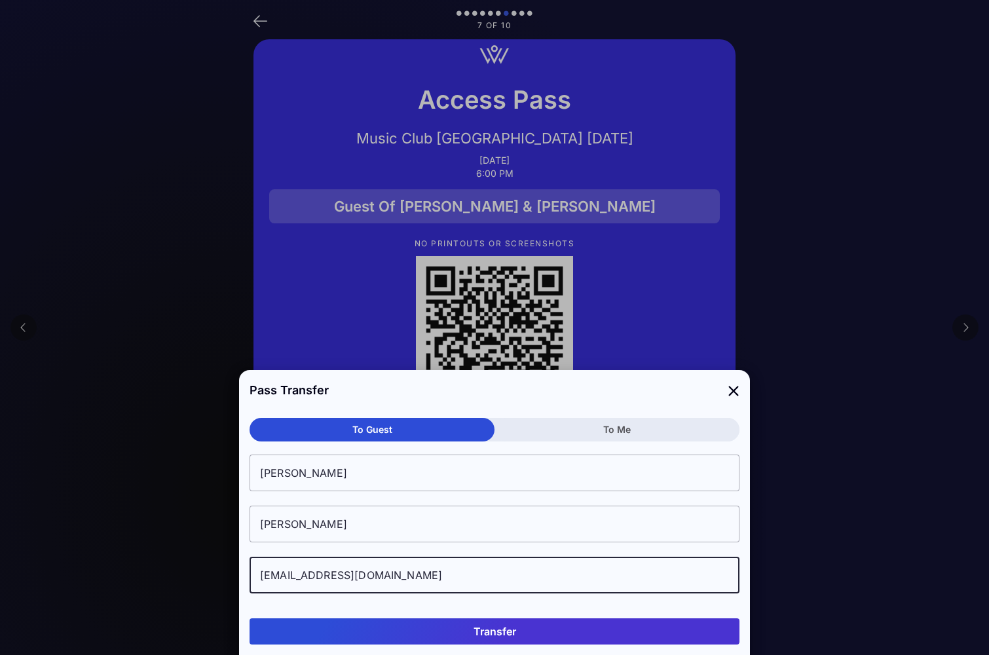
type input "[EMAIL_ADDRESS][DOMAIN_NAME]"
click at [586, 635] on button "Transfer" at bounding box center [495, 631] width 490 height 26
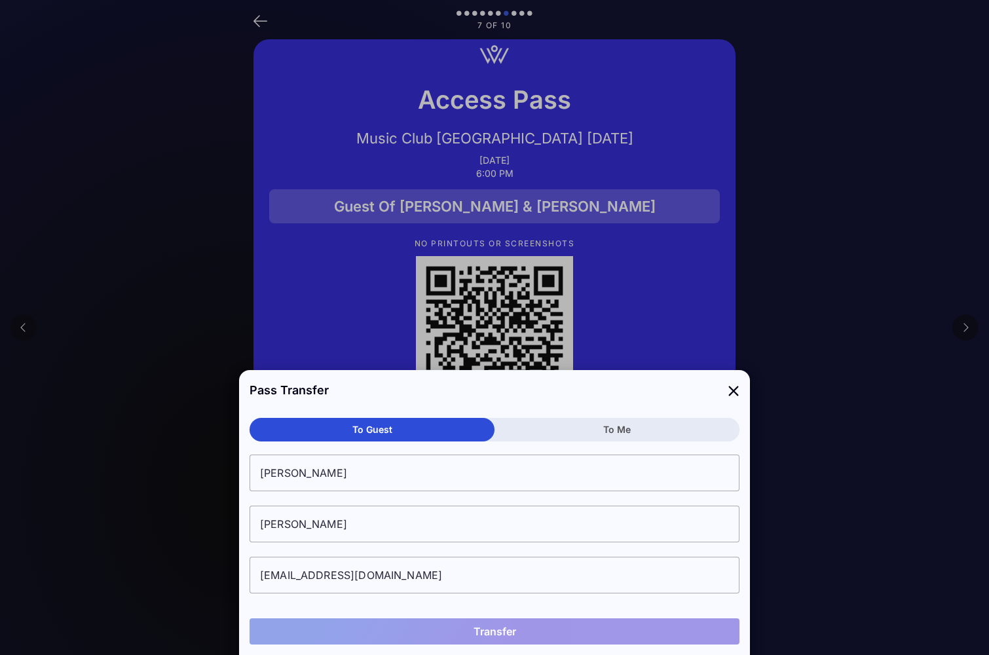
type input "[PERSON_NAME]"
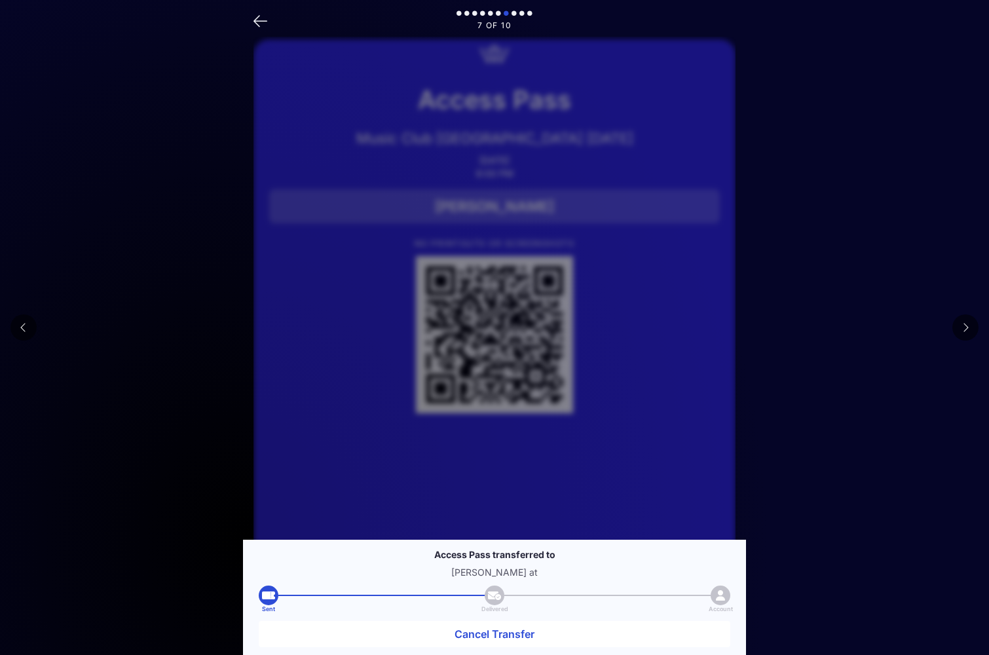
click at [968, 333] on button at bounding box center [966, 327] width 26 height 26
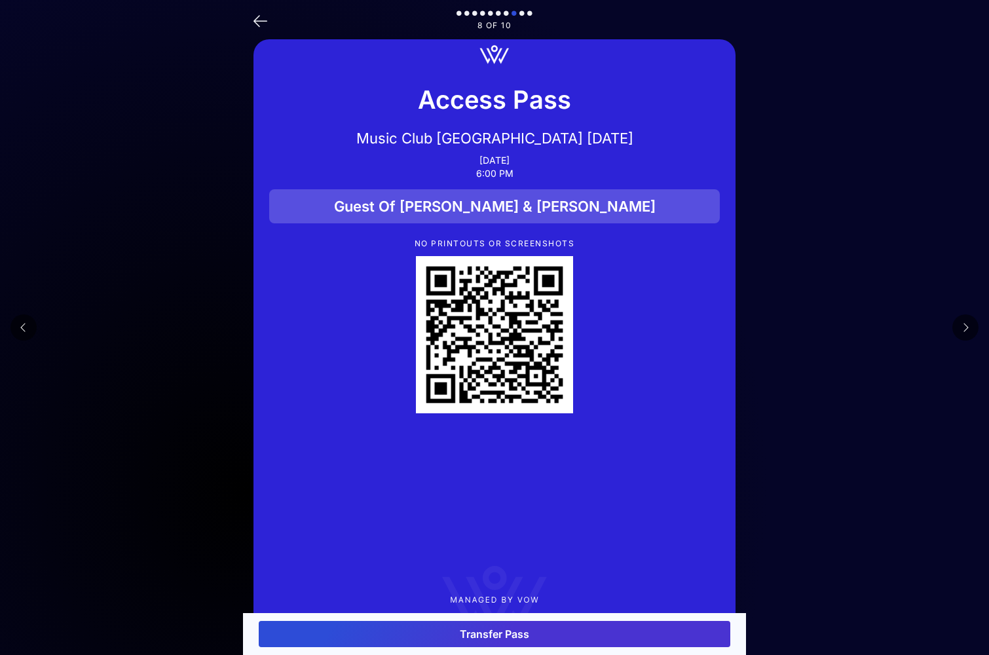
click at [509, 645] on button "Transfer Pass" at bounding box center [495, 634] width 472 height 26
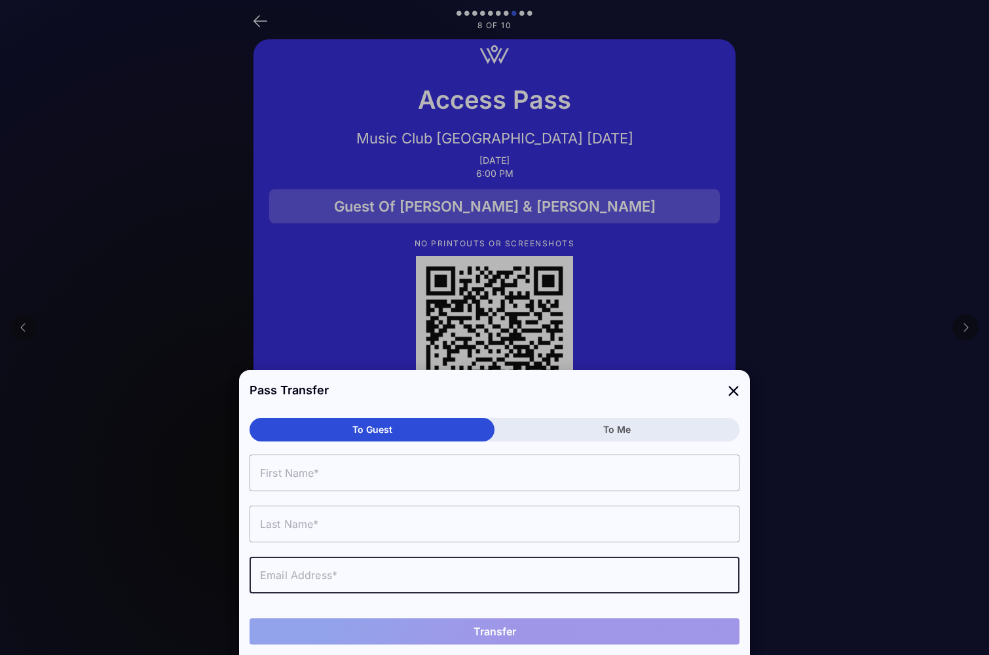
click at [314, 571] on input "text" at bounding box center [495, 575] width 490 height 37
paste input "[EMAIL_ADDRESS][DOMAIN_NAME]"
type input "[EMAIL_ADDRESS][DOMAIN_NAME]"
click at [299, 464] on input "text" at bounding box center [495, 473] width 490 height 37
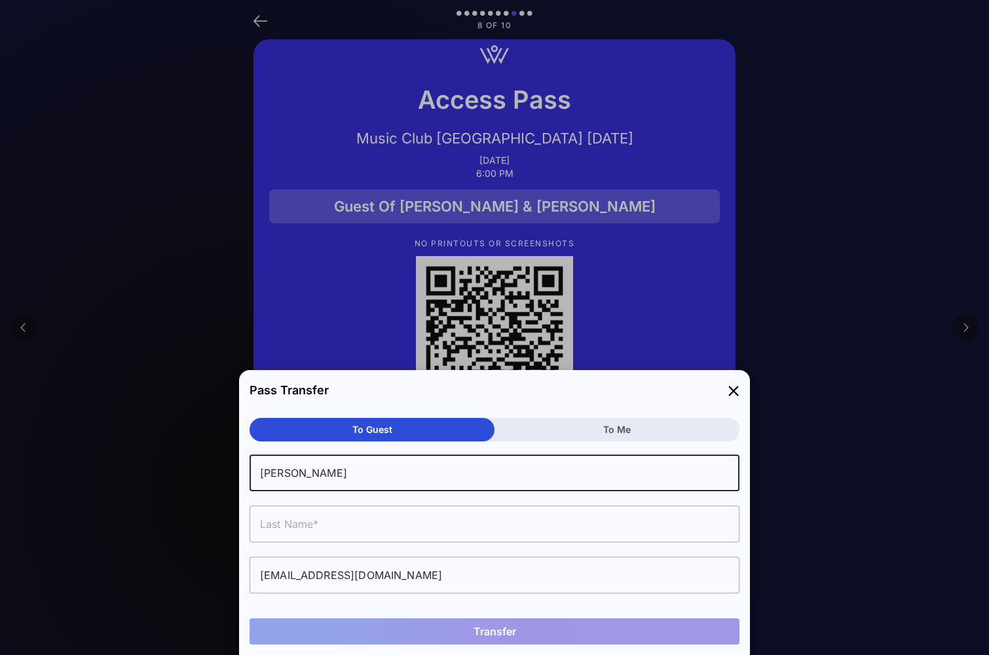
type input "[PERSON_NAME]"
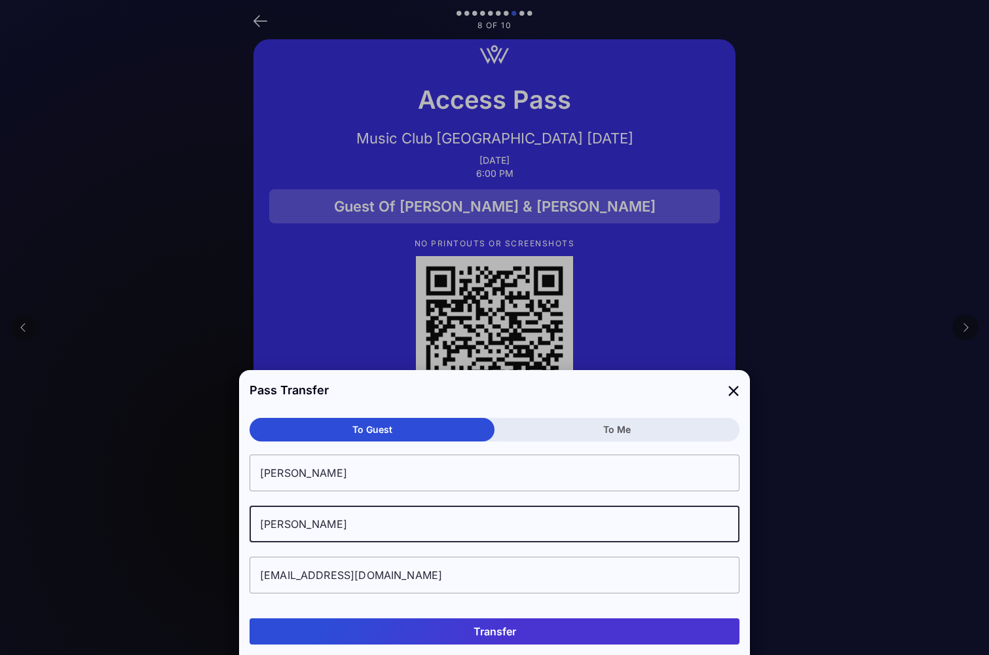
click at [504, 631] on button "Transfer" at bounding box center [495, 631] width 490 height 26
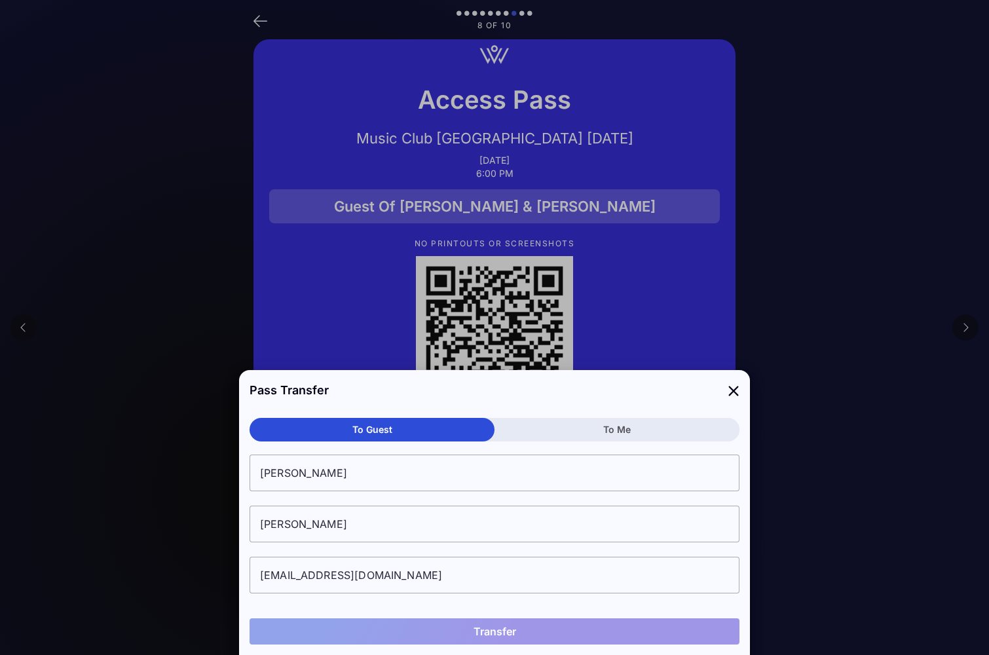
type input "[PERSON_NAME]"
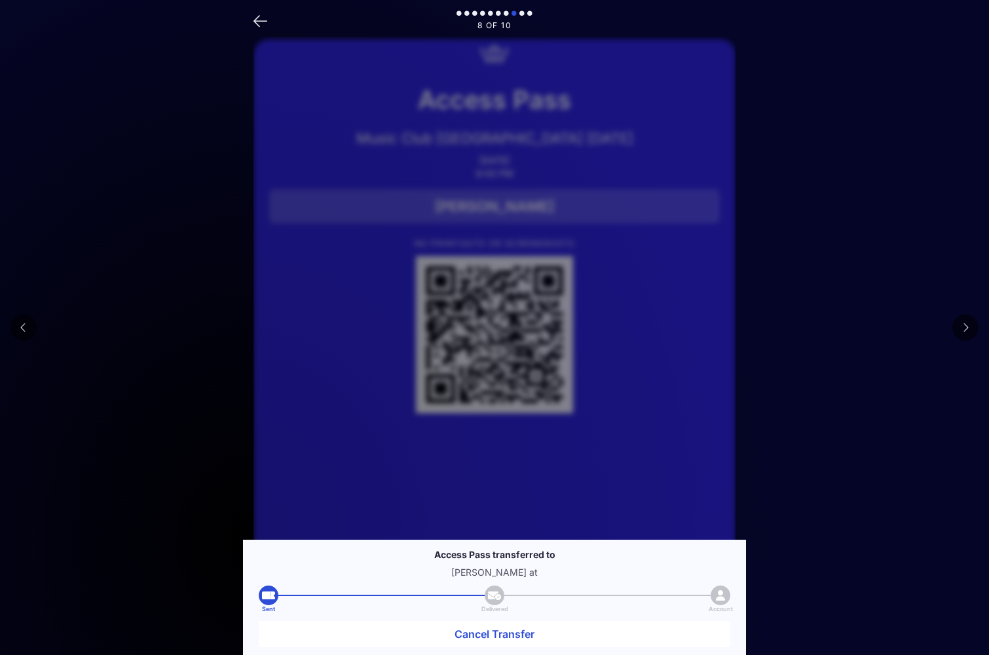
click at [968, 326] on icon at bounding box center [965, 327] width 7 height 10
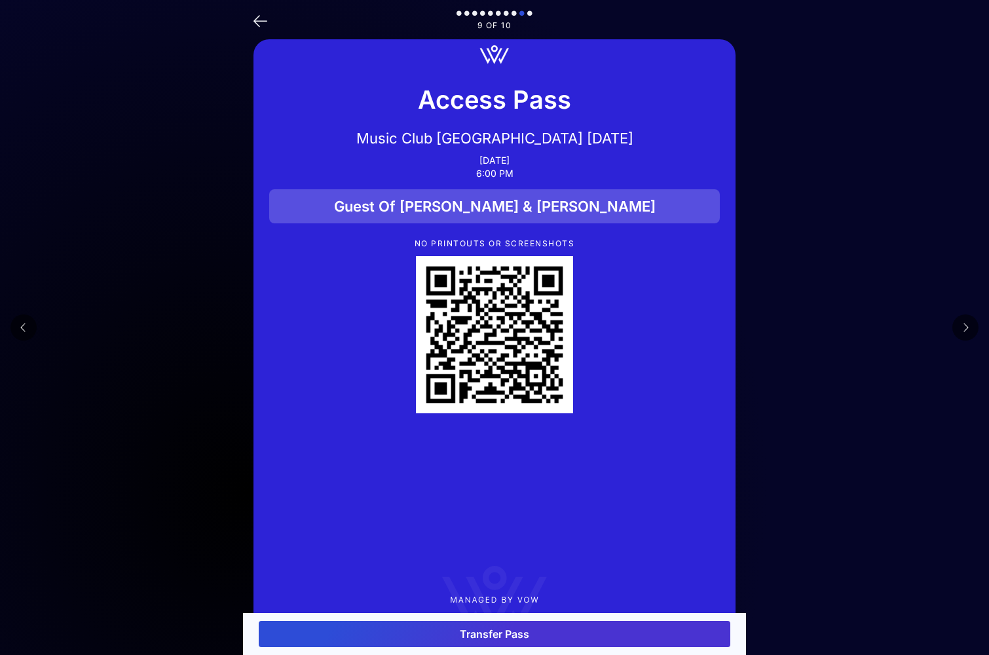
click at [487, 629] on button "Transfer Pass" at bounding box center [495, 634] width 472 height 26
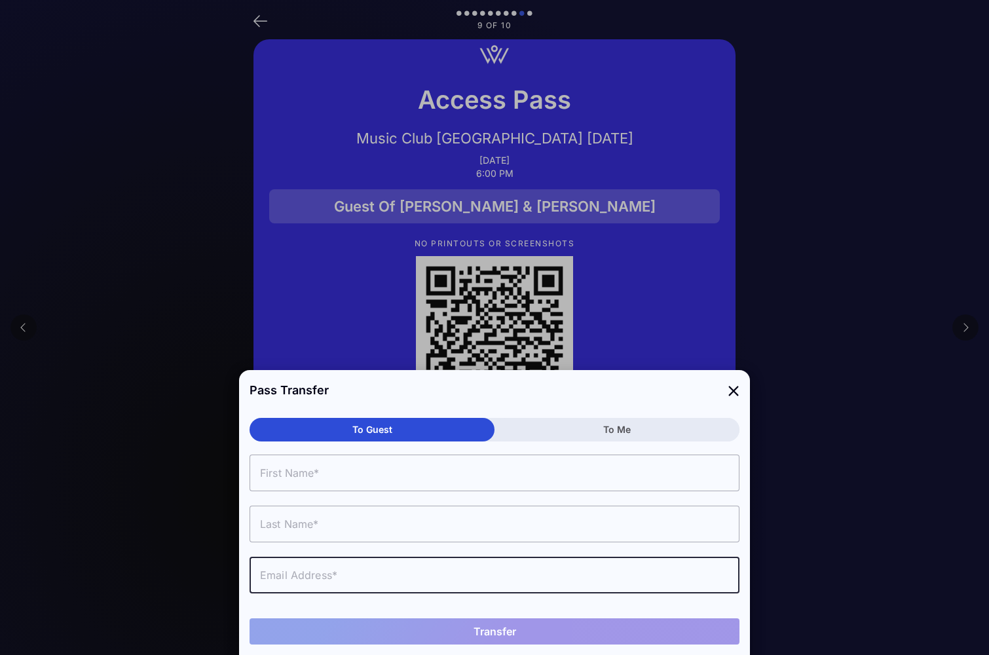
click at [294, 584] on input "text" at bounding box center [495, 575] width 490 height 37
paste input "[EMAIL_ADDRESS][DOMAIN_NAME]"
type input "[EMAIL_ADDRESS][DOMAIN_NAME]"
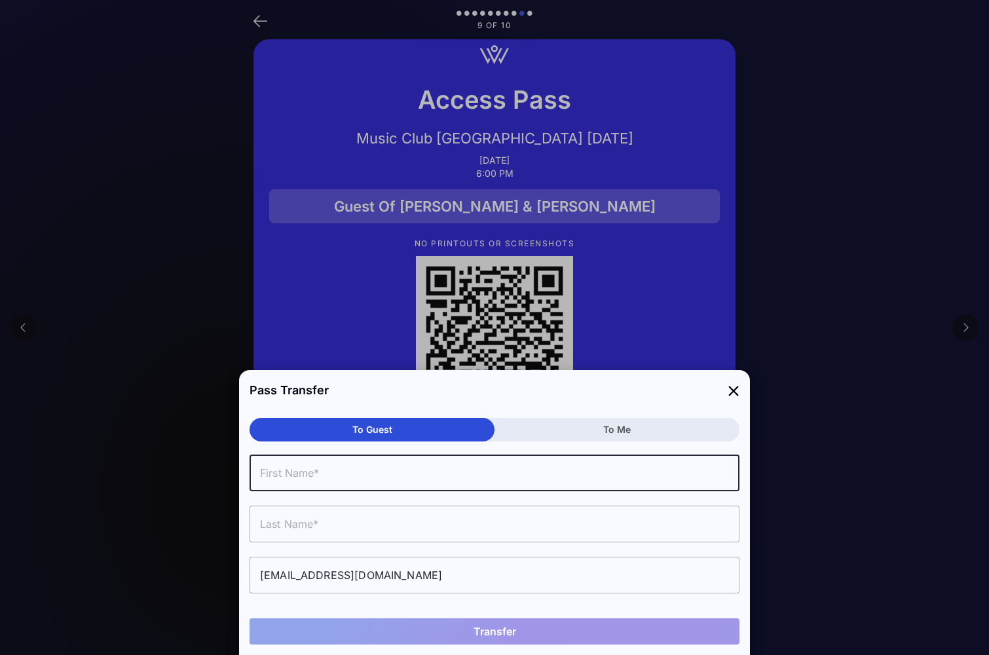
click at [285, 489] on input "text" at bounding box center [495, 473] width 490 height 37
type input "[PERSON_NAME]"
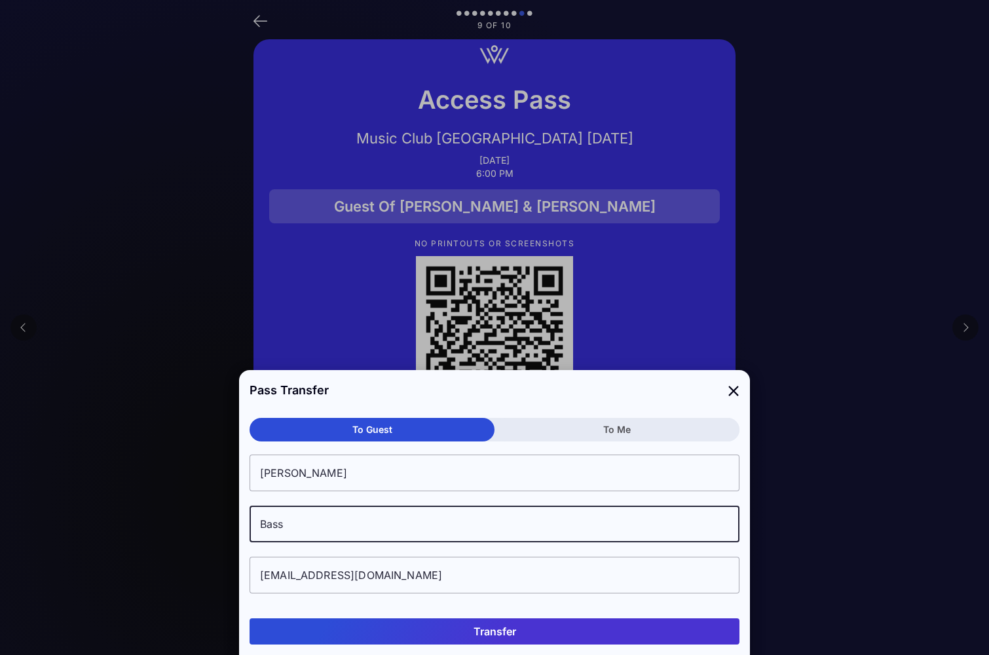
click at [373, 565] on input "[EMAIL_ADDRESS][DOMAIN_NAME]" at bounding box center [495, 575] width 490 height 37
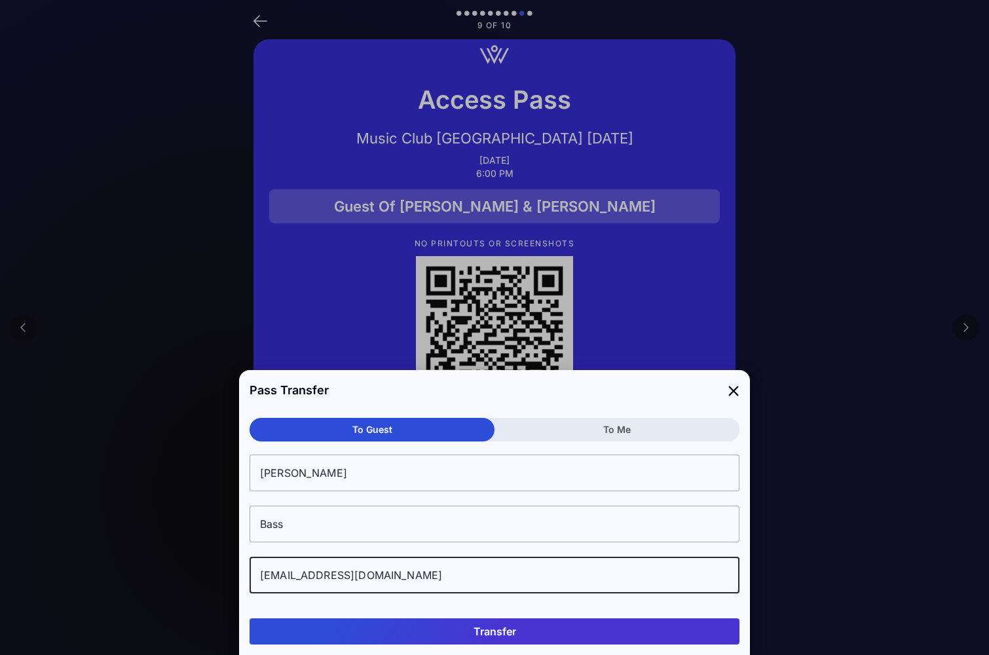
click at [373, 584] on input "[EMAIL_ADDRESS][DOMAIN_NAME]" at bounding box center [495, 575] width 490 height 37
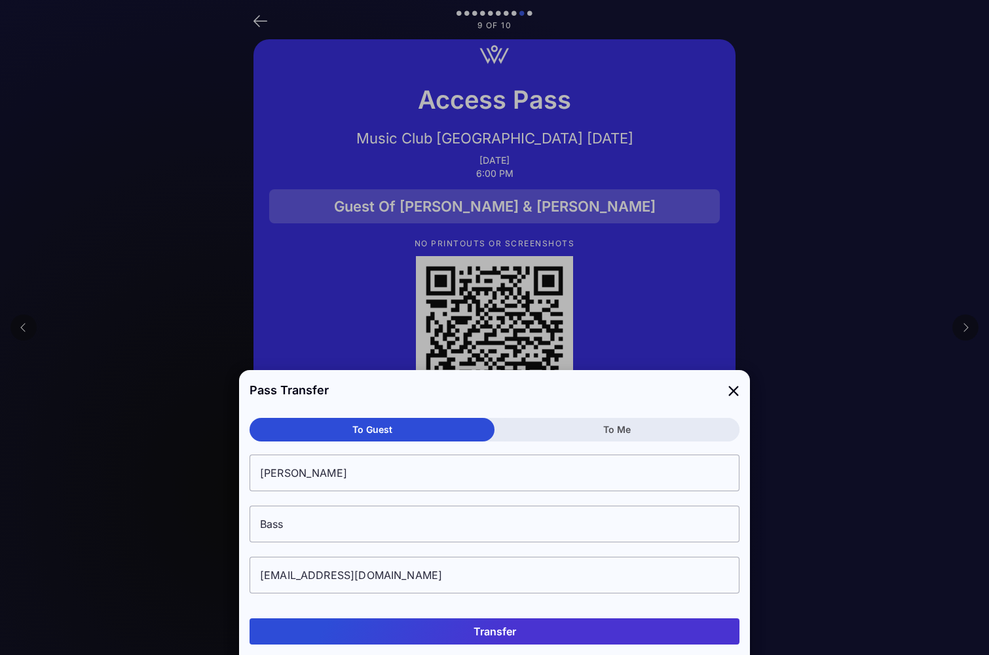
click at [543, 584] on input "[EMAIL_ADDRESS][DOMAIN_NAME]" at bounding box center [495, 575] width 490 height 37
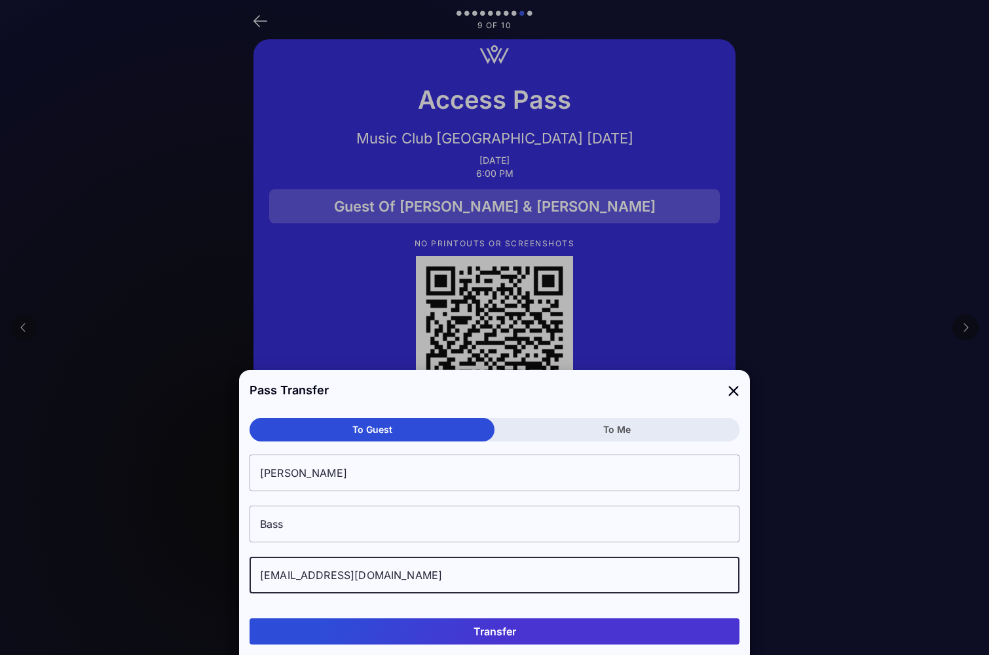
click at [345, 577] on input "[EMAIL_ADDRESS][DOMAIN_NAME]" at bounding box center [495, 575] width 490 height 37
click at [512, 635] on button "Transfer" at bounding box center [495, 631] width 490 height 26
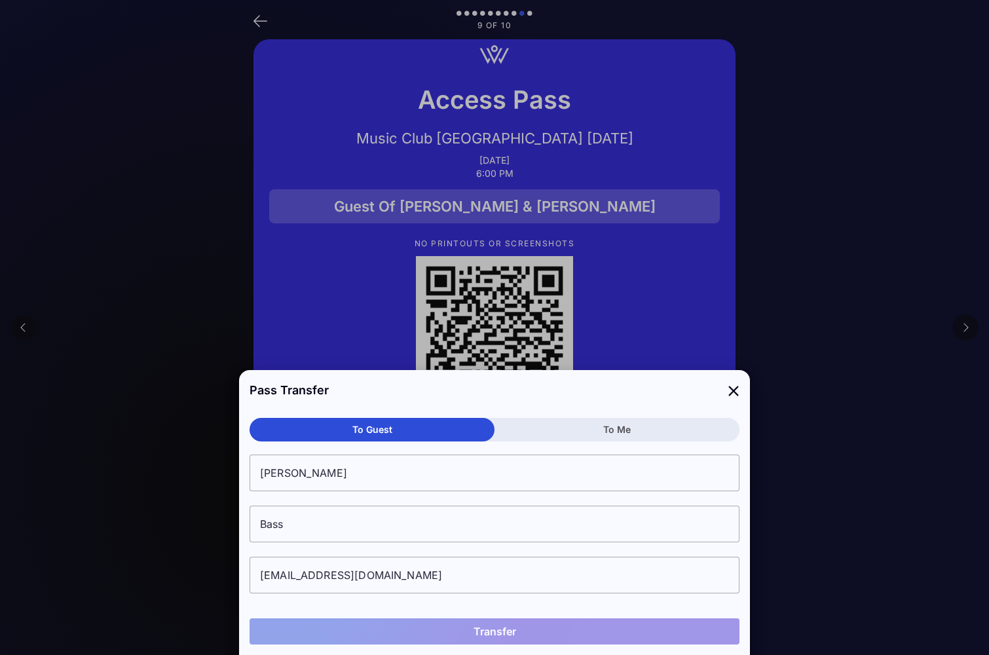
type input "Bass"
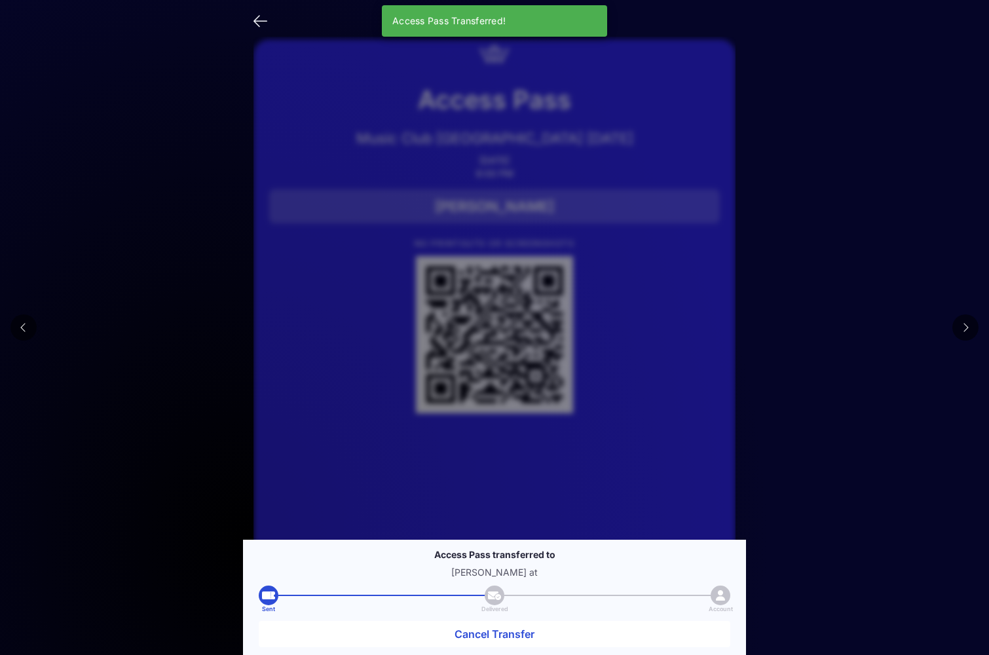
click at [972, 327] on button at bounding box center [966, 327] width 26 height 26
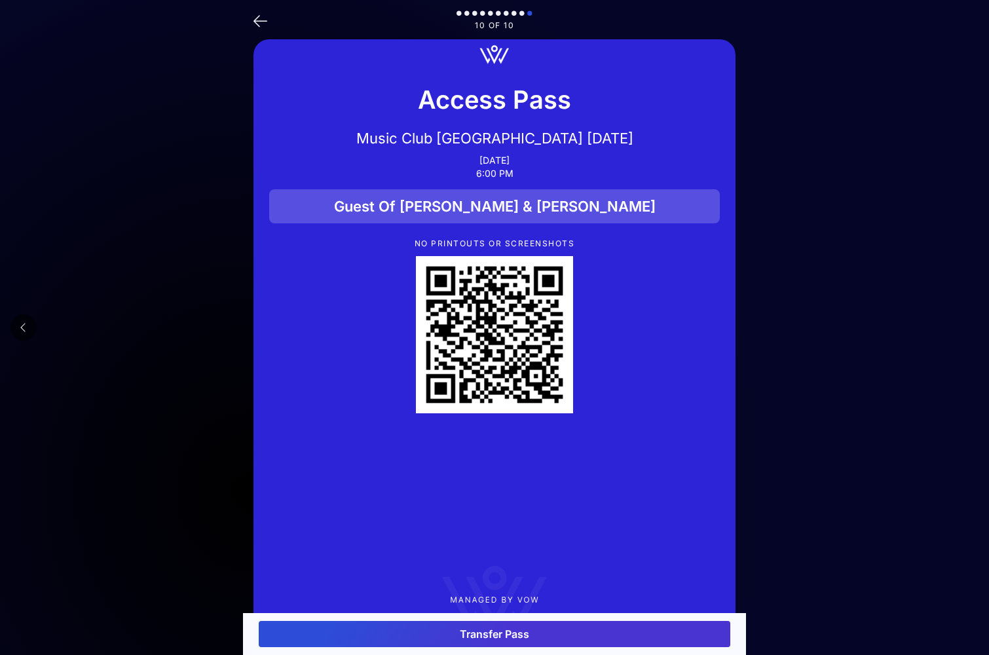
click at [479, 629] on button "Transfer Pass" at bounding box center [495, 634] width 472 height 26
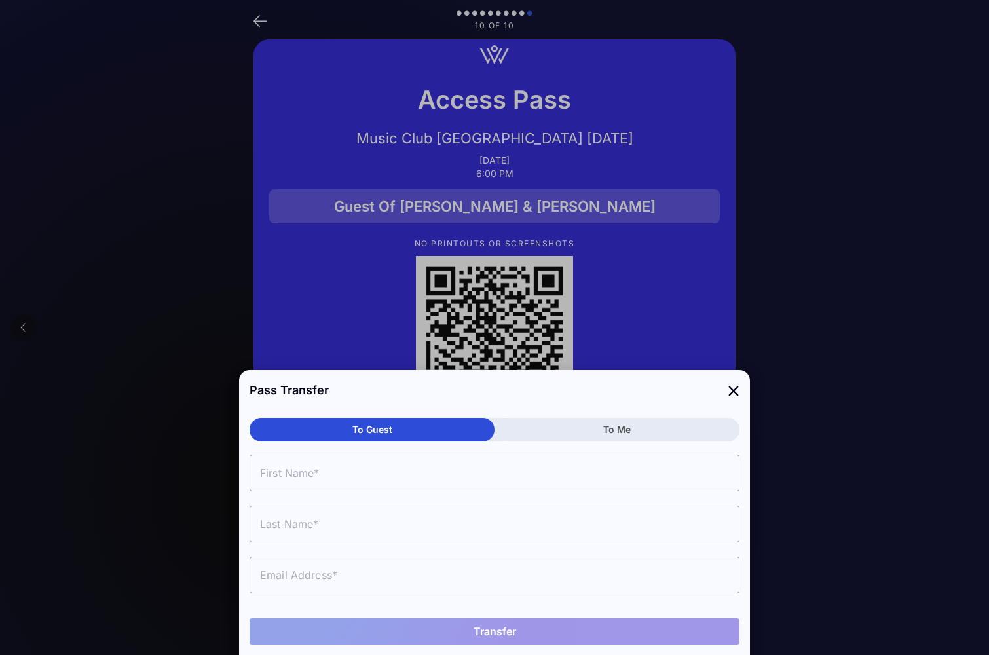
click at [316, 472] on input "text" at bounding box center [495, 473] width 490 height 37
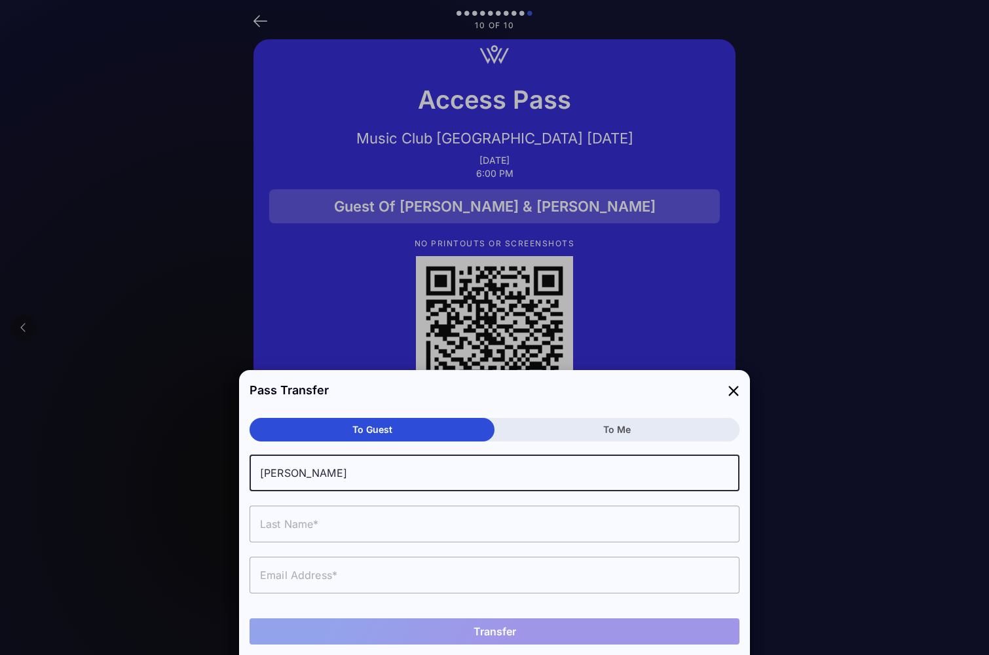
type input "[PERSON_NAME]"
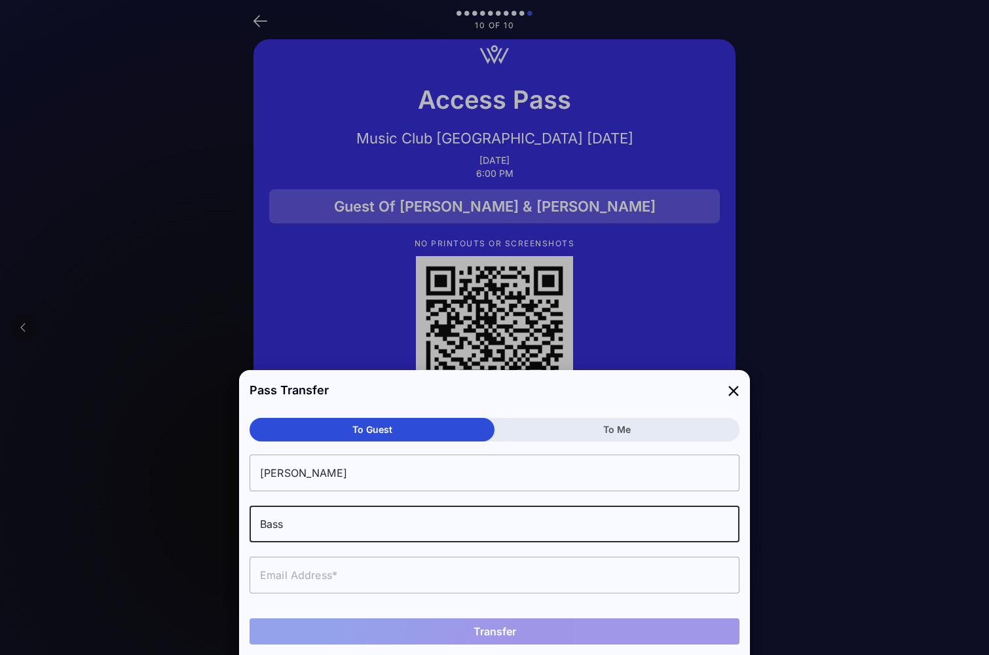
type input "Bass"
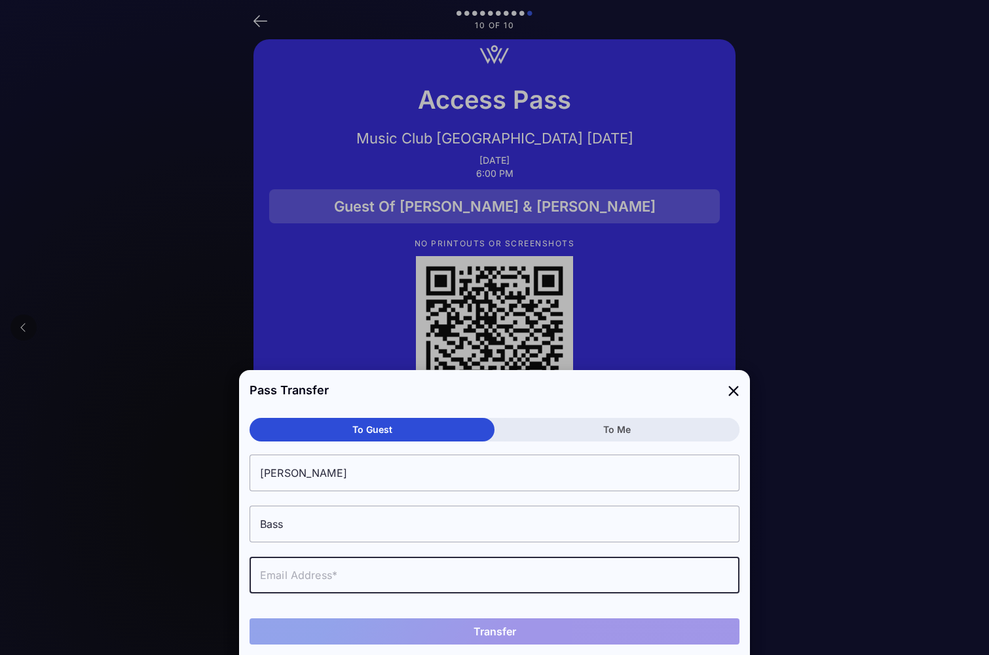
paste input "[EMAIL_ADDRESS][DOMAIN_NAME]"
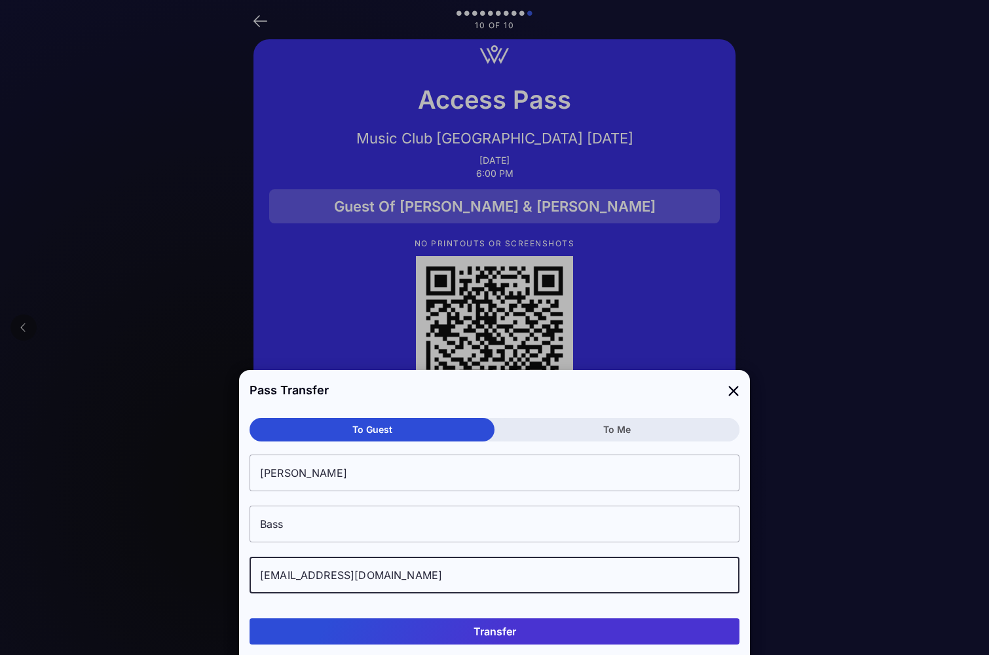
click at [306, 577] on input "[EMAIL_ADDRESS][DOMAIN_NAME]" at bounding box center [495, 575] width 490 height 37
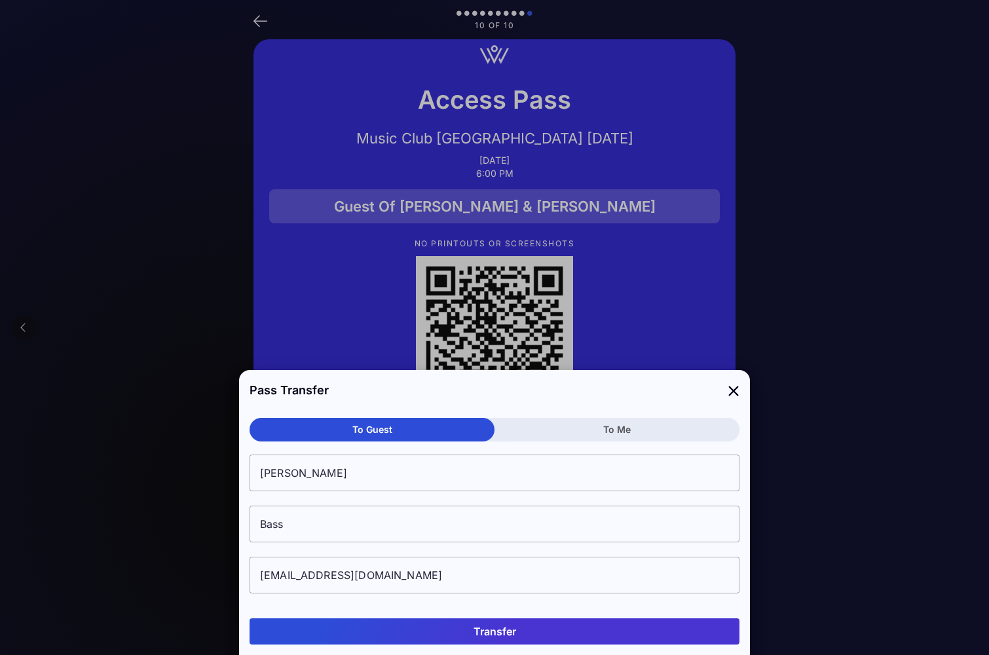
click at [592, 577] on input "[EMAIL_ADDRESS][DOMAIN_NAME]" at bounding box center [495, 575] width 490 height 37
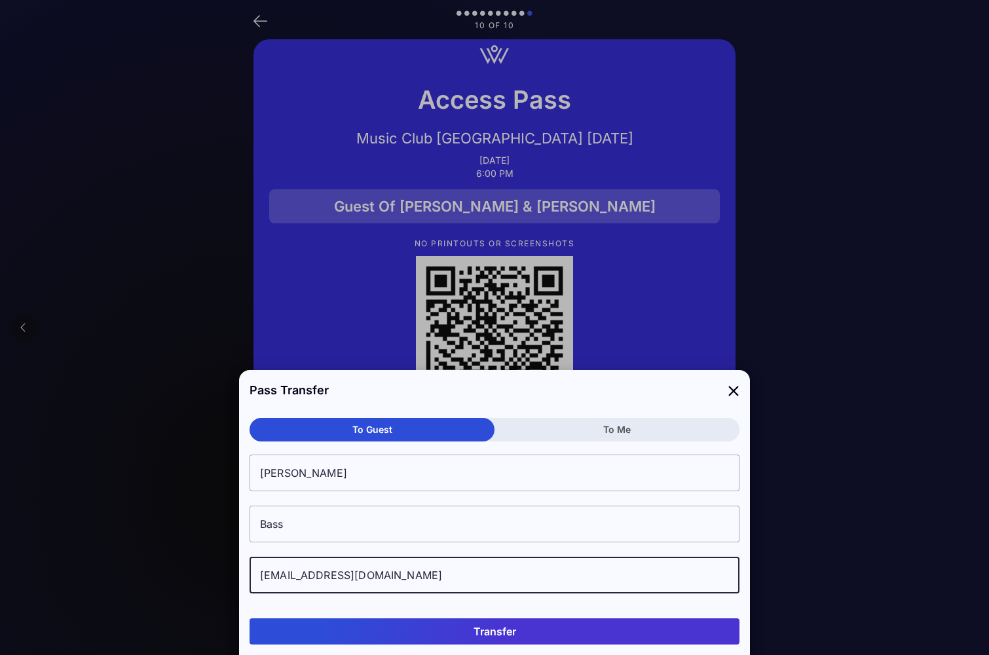
drag, startPoint x: 425, startPoint y: 579, endPoint x: 240, endPoint y: 584, distance: 185.5
click at [240, 584] on div "To Guest To Me [PERSON_NAME] [EMAIL_ADDRESS][DOMAIN_NAME]" at bounding box center [494, 513] width 511 height 190
paste input "evanbass"
type input "[EMAIL_ADDRESS][DOMAIN_NAME]"
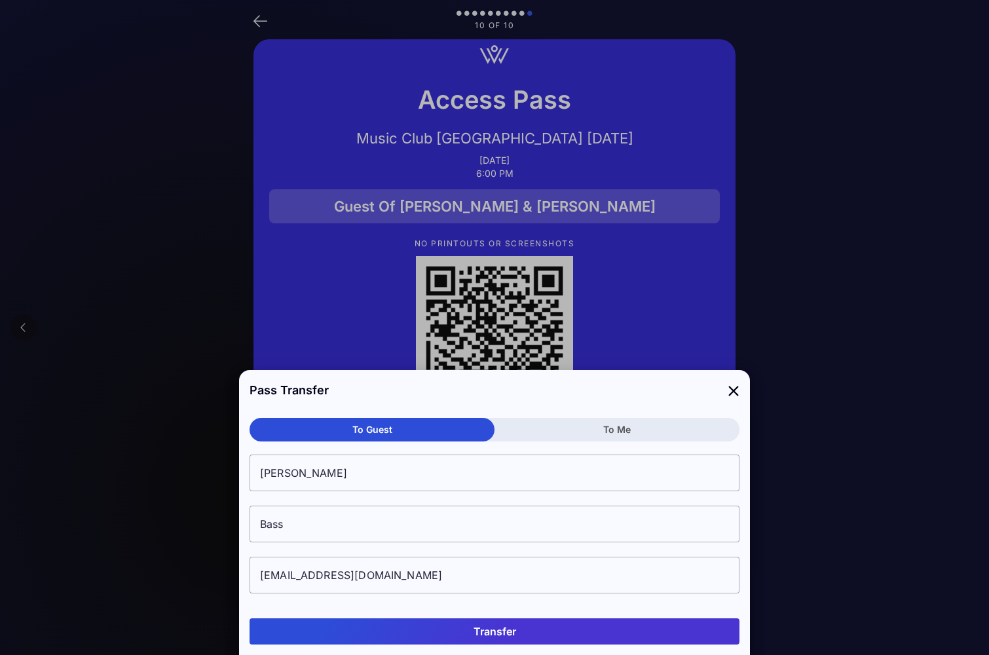
click at [563, 638] on button "Transfer" at bounding box center [495, 631] width 490 height 26
